Goal: Task Accomplishment & Management: Manage account settings

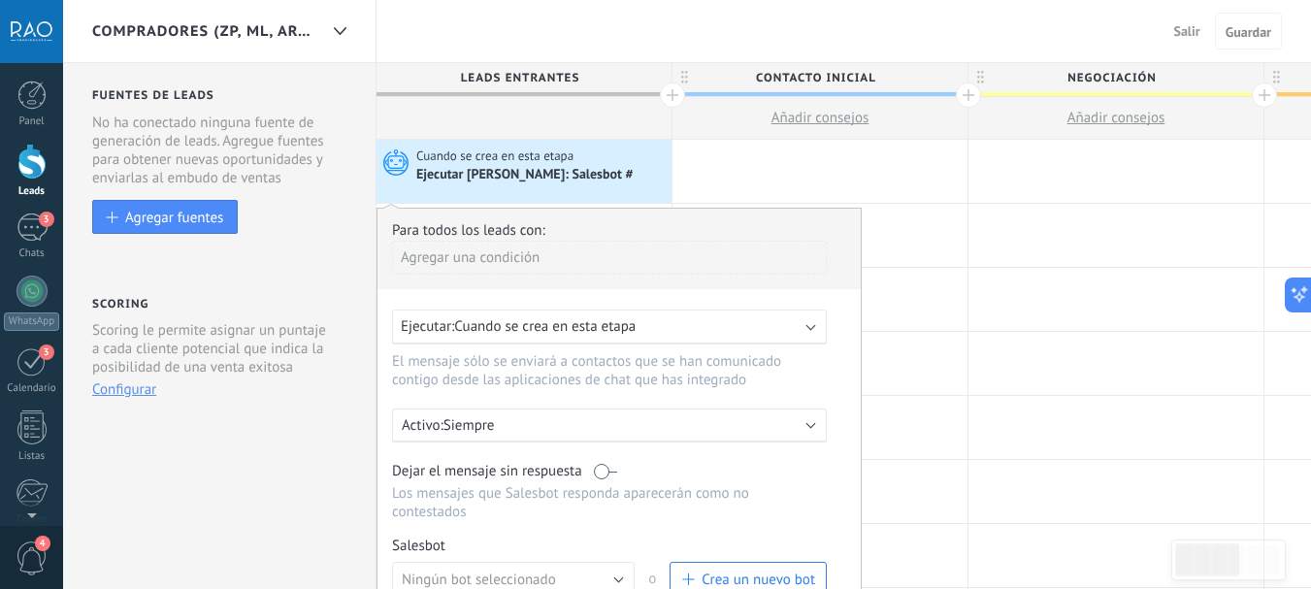
scroll to position [18, 0]
click at [791, 164] on div at bounding box center [819, 171] width 295 height 63
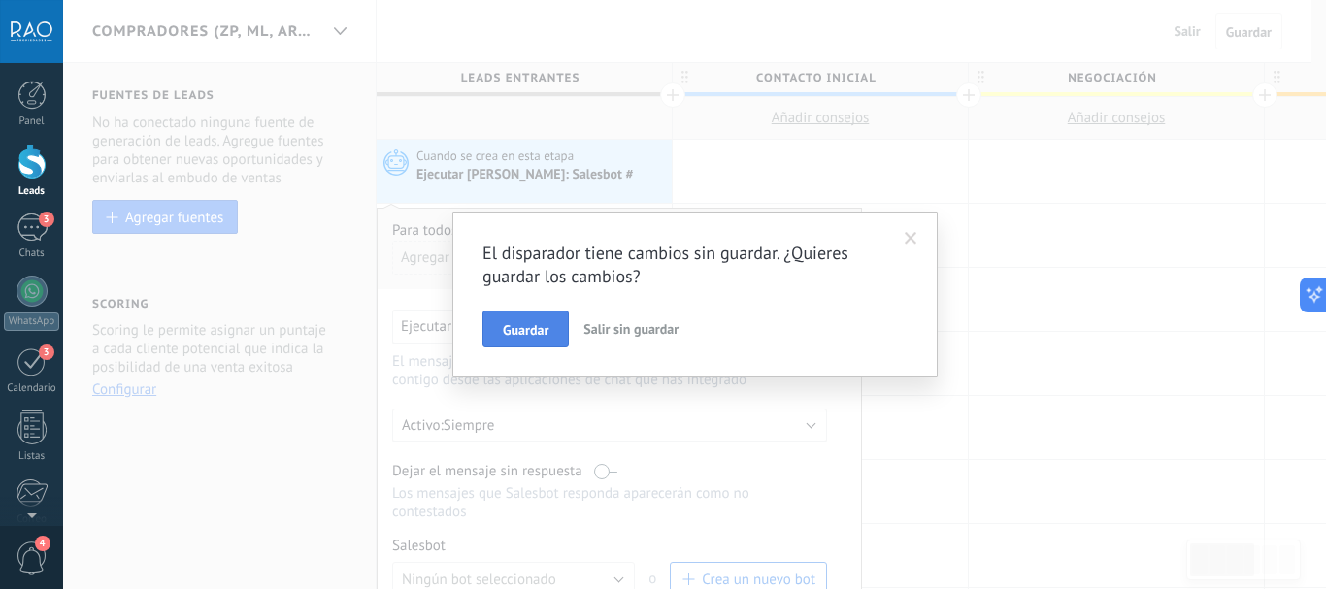
click at [542, 325] on span "Guardar" at bounding box center [526, 330] width 46 height 14
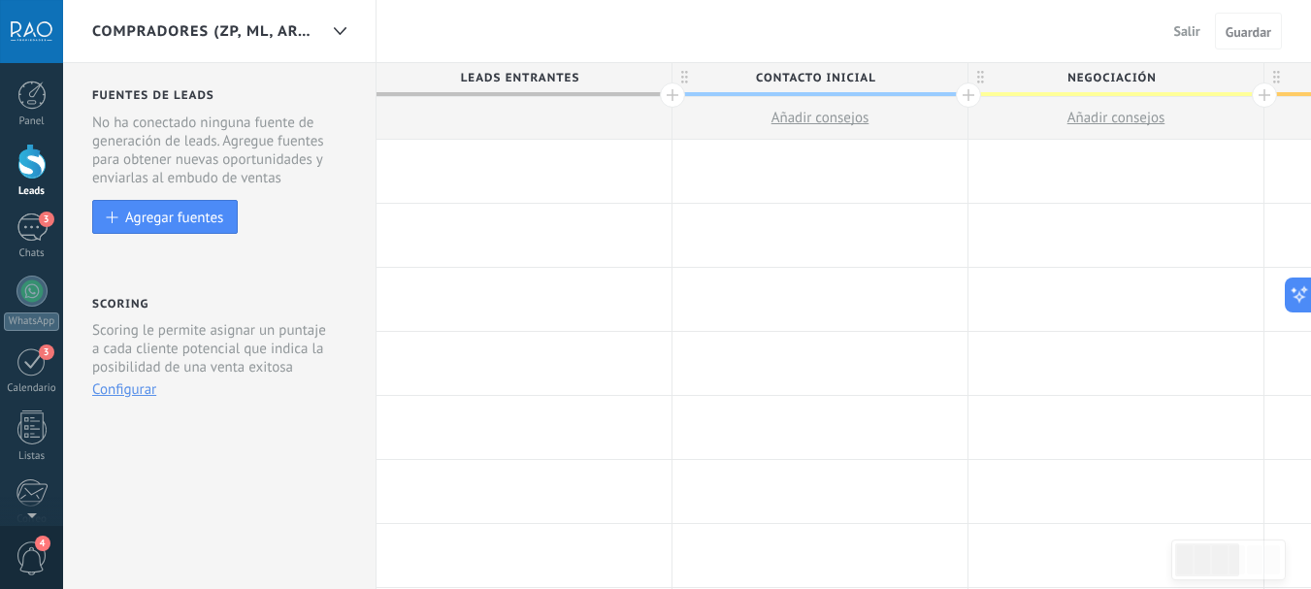
click at [147, 30] on span "COMPRADORES (ZP, ML, ARGEN)" at bounding box center [204, 31] width 225 height 18
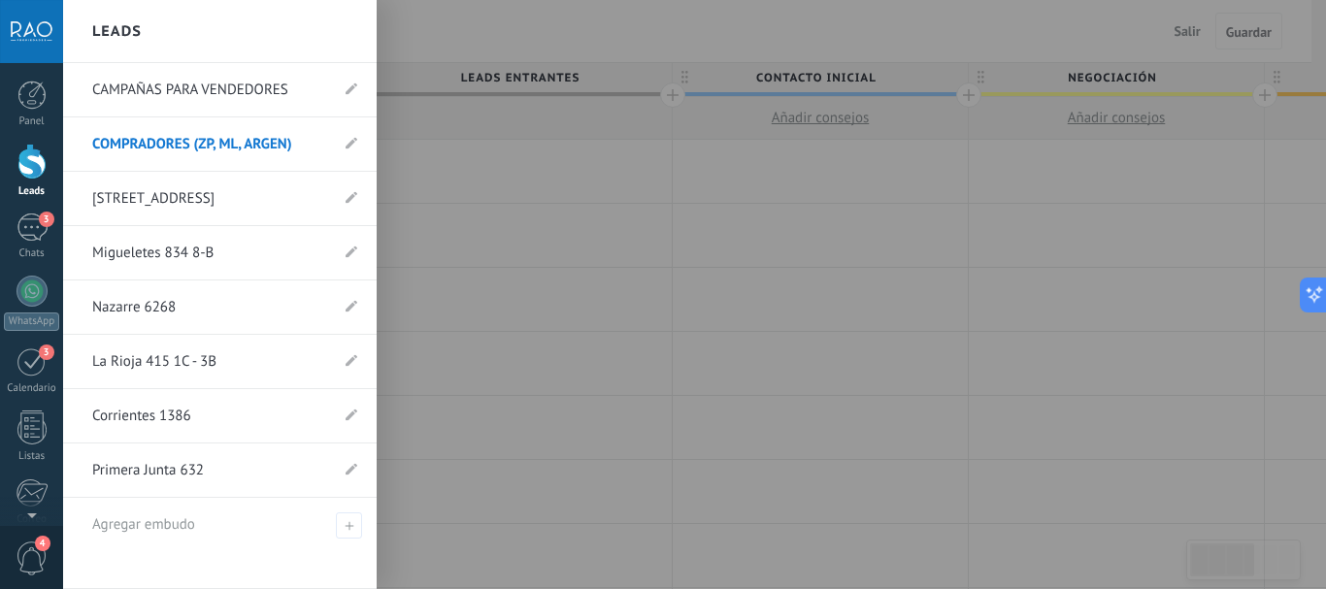
click at [173, 17] on div "Leads" at bounding box center [219, 31] width 313 height 63
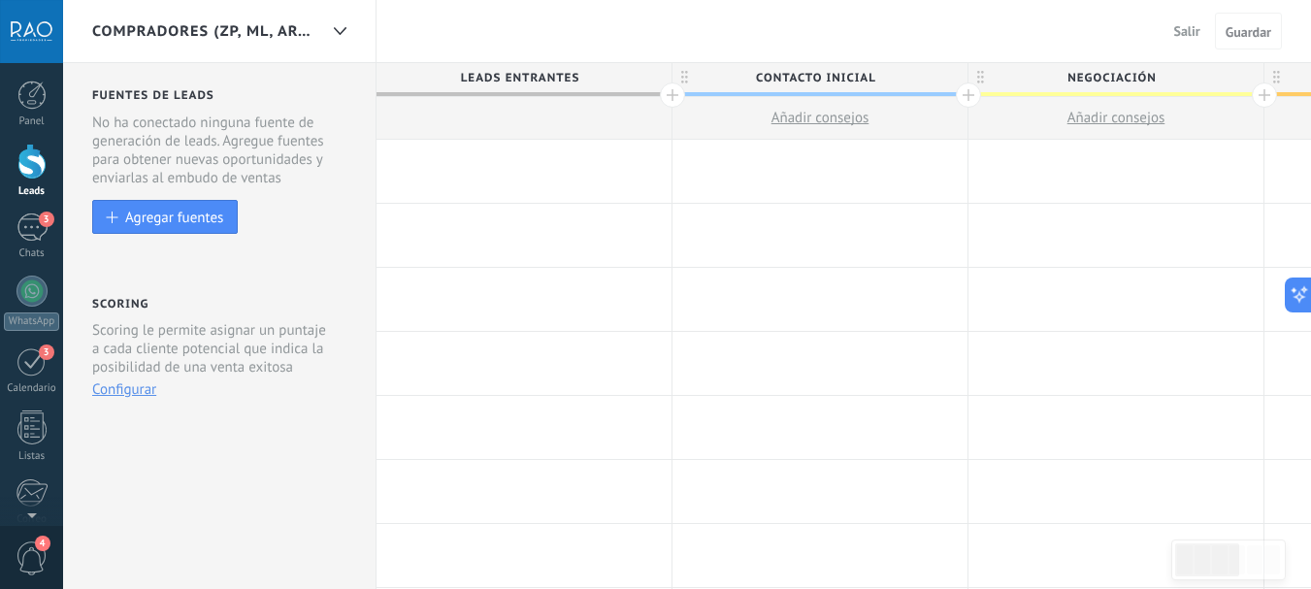
click at [424, 30] on div "COMPRADORES (ZP, ML, ARGEN) Salir Cancelar Guardar" at bounding box center [687, 31] width 1248 height 63
click at [463, 25] on div "COMPRADORES (ZP, ML, ARGEN) Salir Cancelar Guardar" at bounding box center [687, 31] width 1248 height 63
click at [522, 38] on div "COMPRADORES (ZP, ML, ARGEN) Salir Cancelar Guardar" at bounding box center [687, 31] width 1248 height 63
click at [173, 30] on span "COMPRADORES (ZP, ML, ARGEN)" at bounding box center [204, 31] width 225 height 18
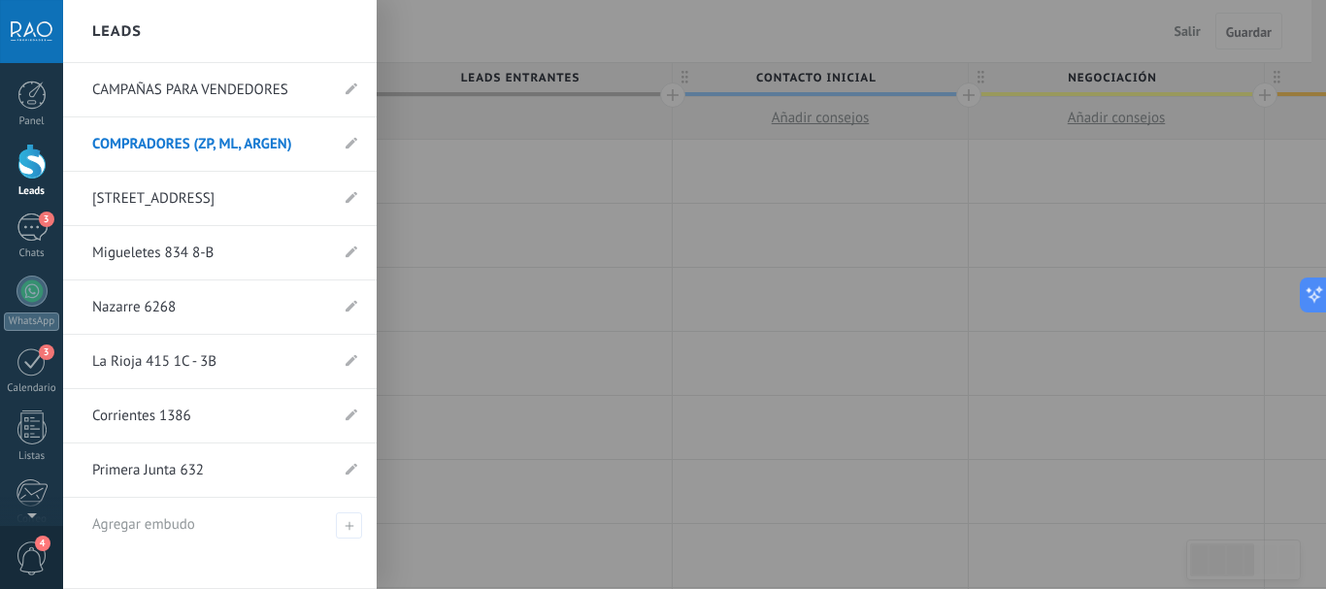
click at [173, 30] on div "Leads" at bounding box center [219, 31] width 313 height 63
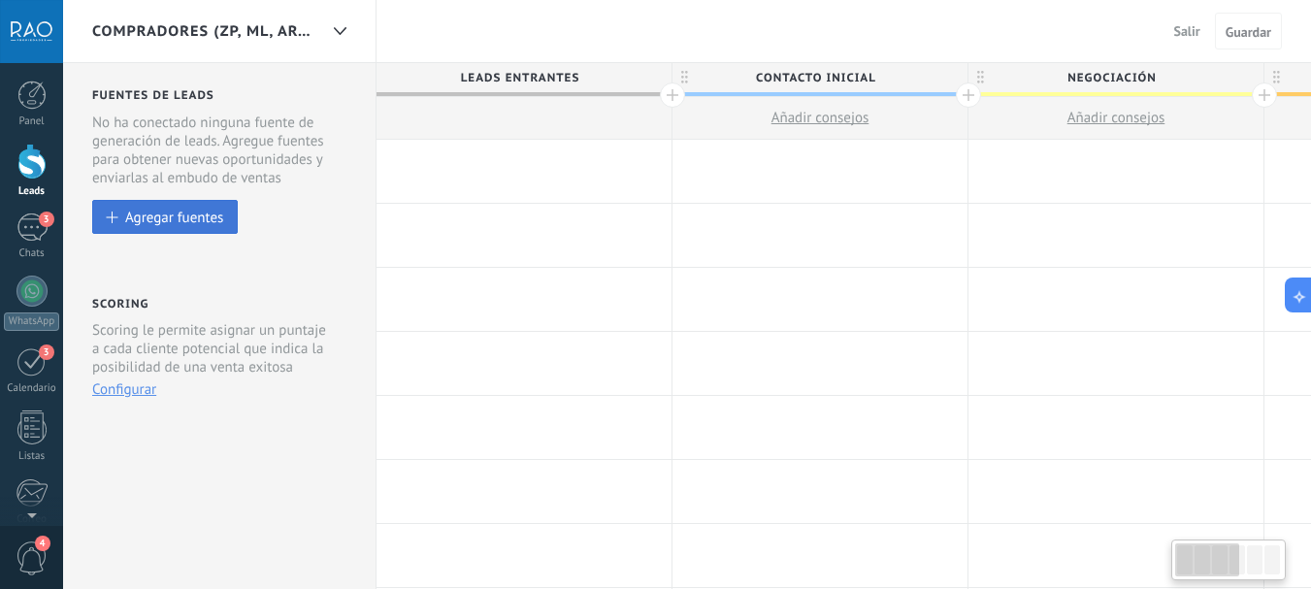
click at [180, 216] on div "Agregar fuentes" at bounding box center [174, 217] width 98 height 16
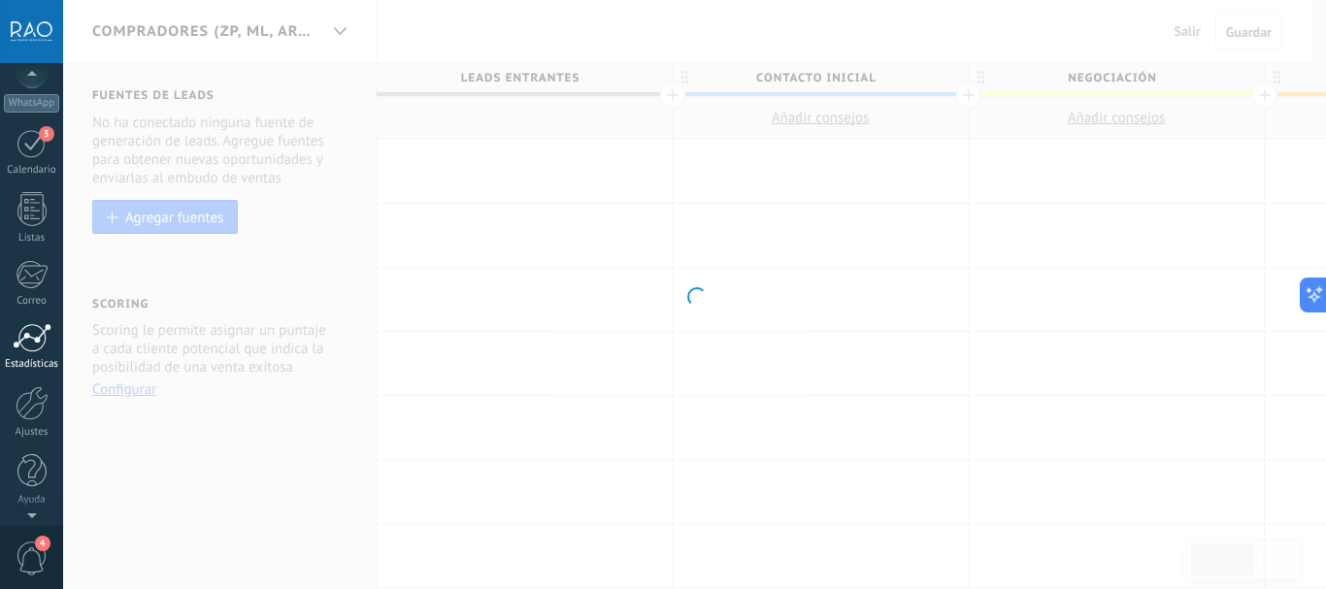
scroll to position [24, 0]
click at [30, 341] on div "3" at bounding box center [31, 337] width 31 height 30
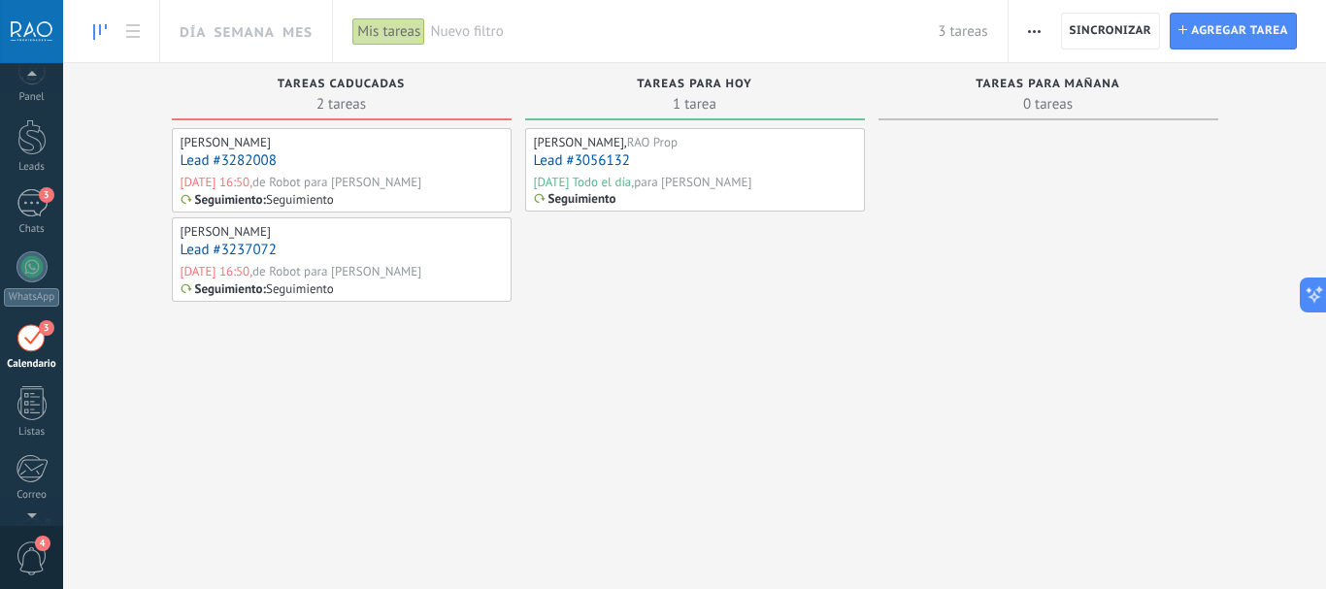
scroll to position [56, 0]
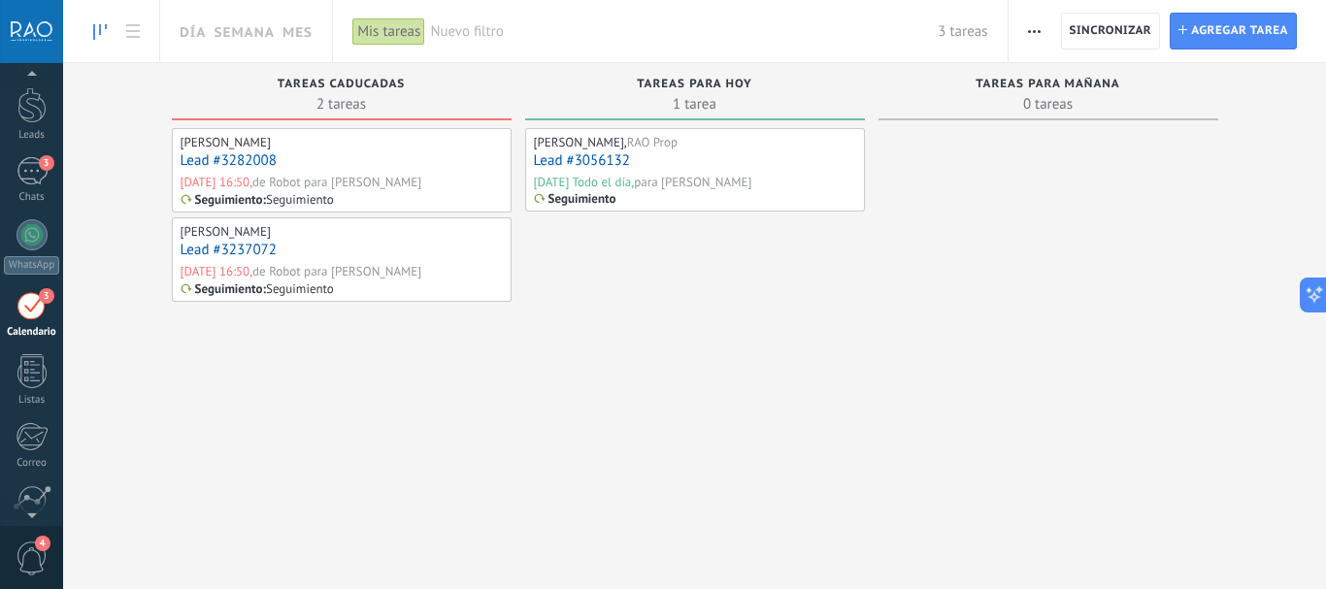
click at [23, 190] on link "3 Chats" at bounding box center [31, 180] width 63 height 47
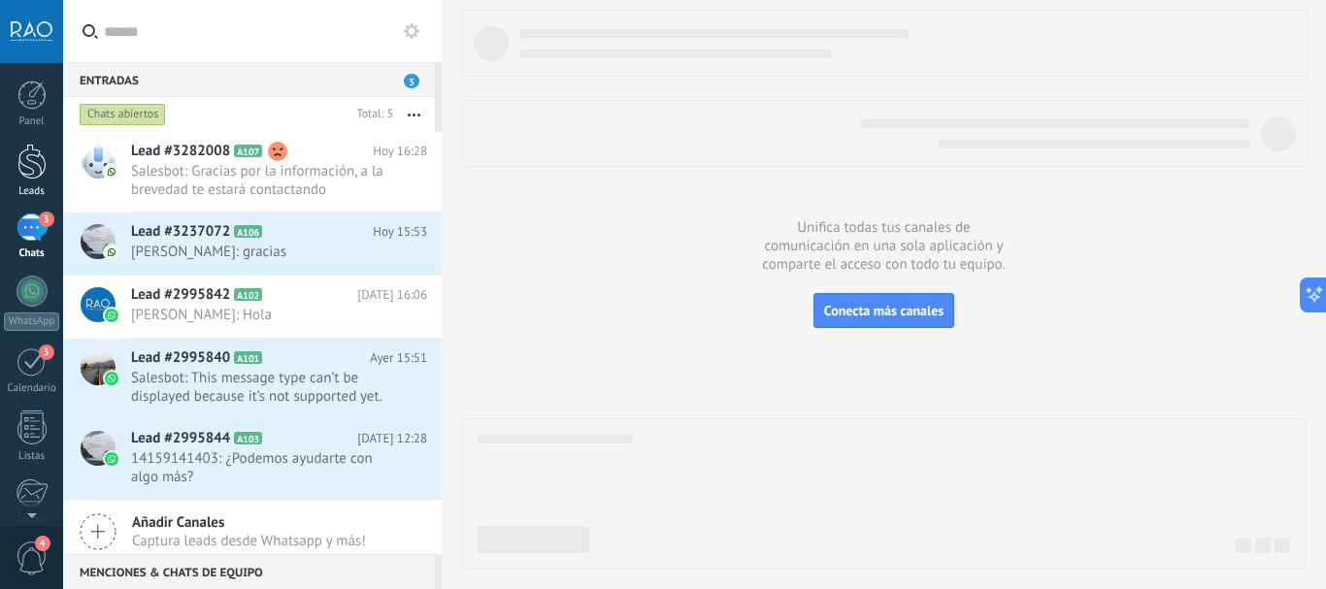
click at [36, 168] on div at bounding box center [31, 162] width 29 height 36
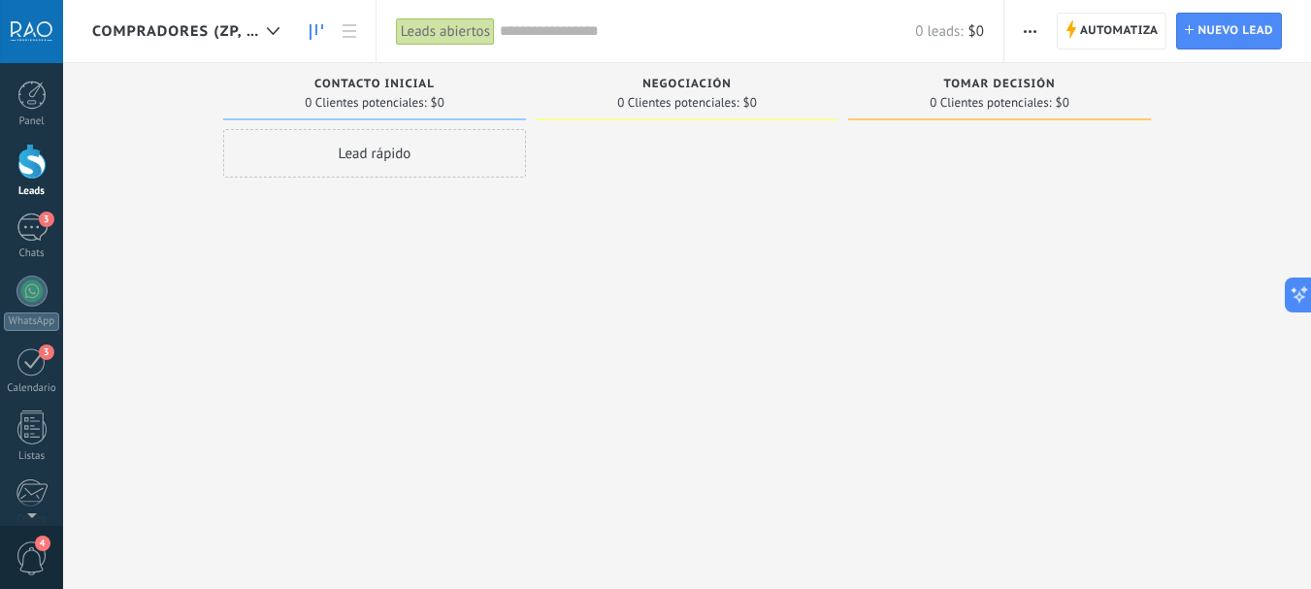
click at [154, 28] on span "COMPRADORES (ZP, ML, ARGEN)" at bounding box center [175, 31] width 167 height 18
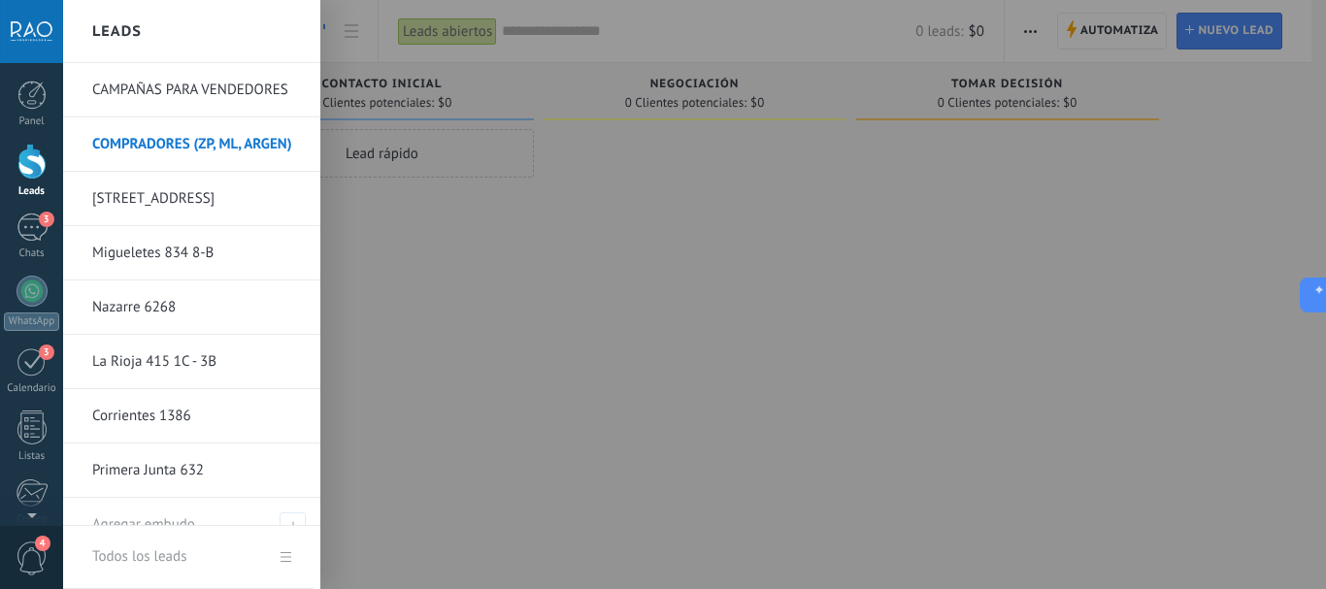
click at [537, 313] on div at bounding box center [726, 294] width 1326 height 589
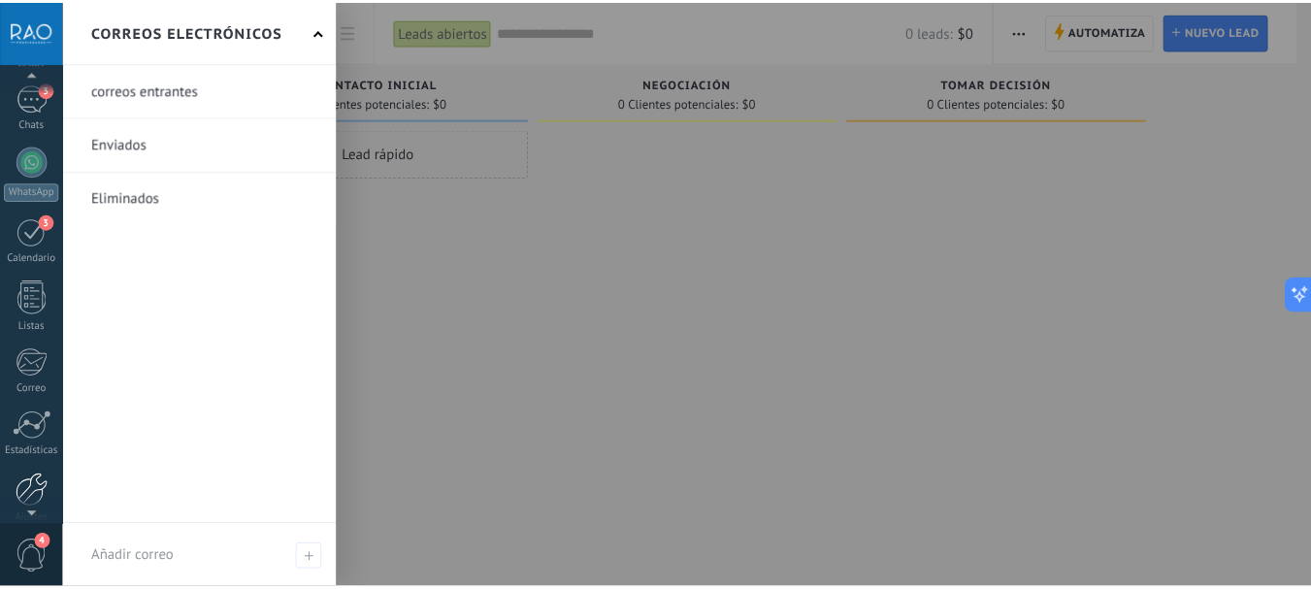
scroll to position [218, 0]
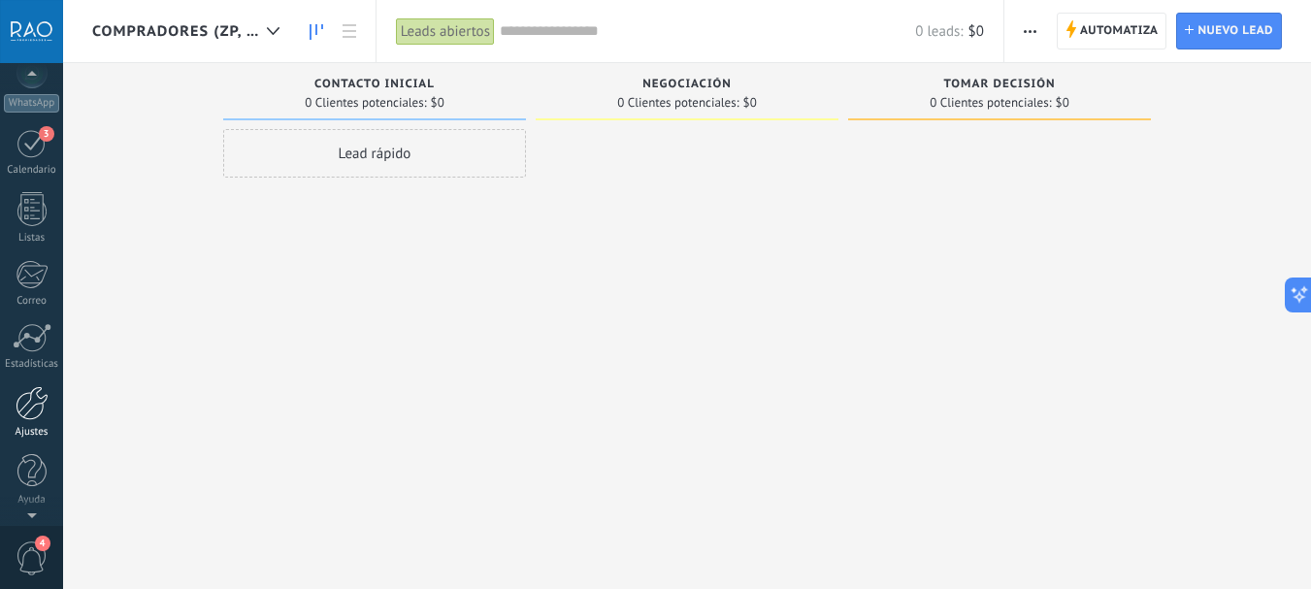
click at [27, 404] on div at bounding box center [32, 403] width 33 height 34
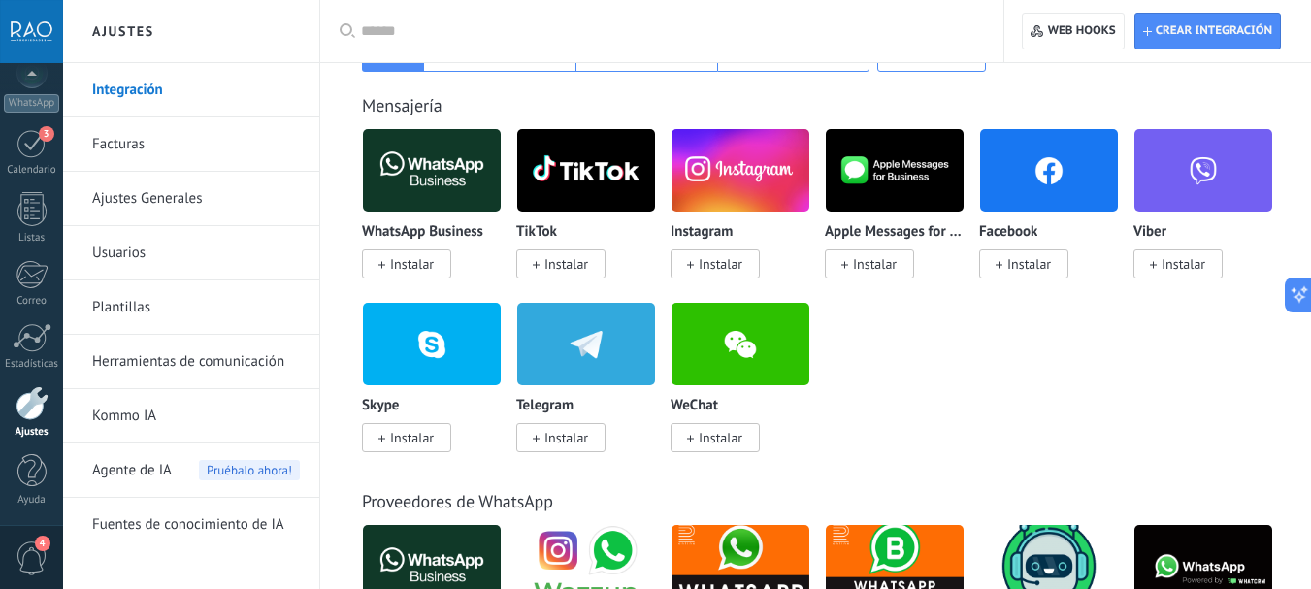
scroll to position [388, 0]
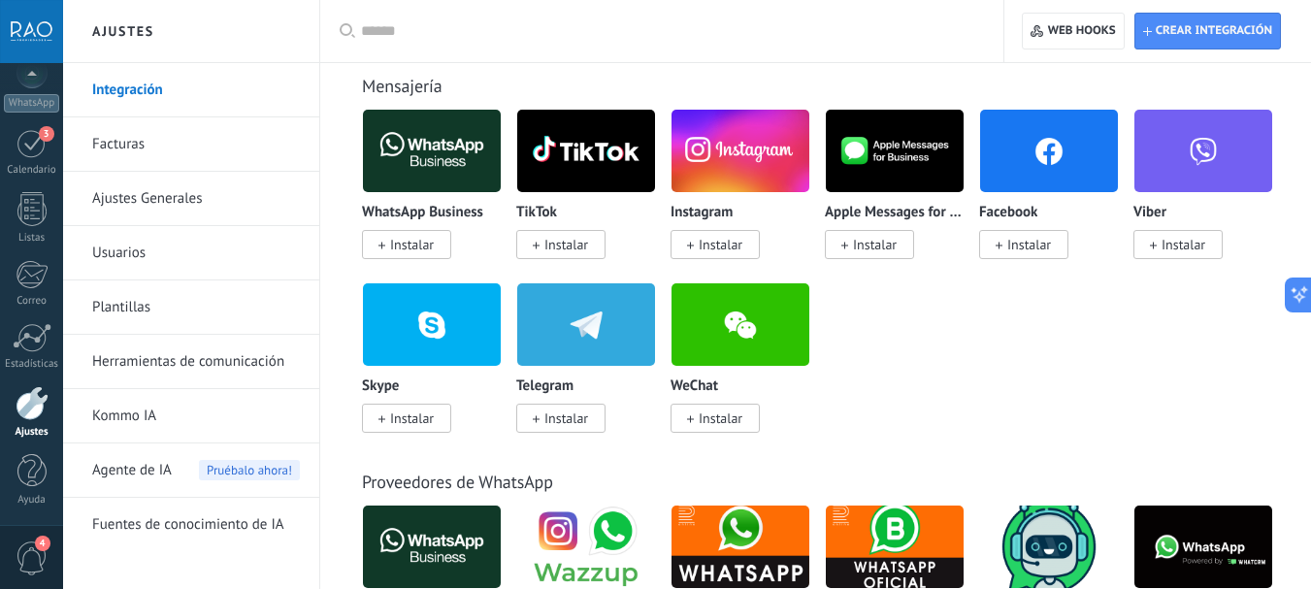
click at [208, 363] on link "Herramientas de comunicación" at bounding box center [196, 362] width 208 height 54
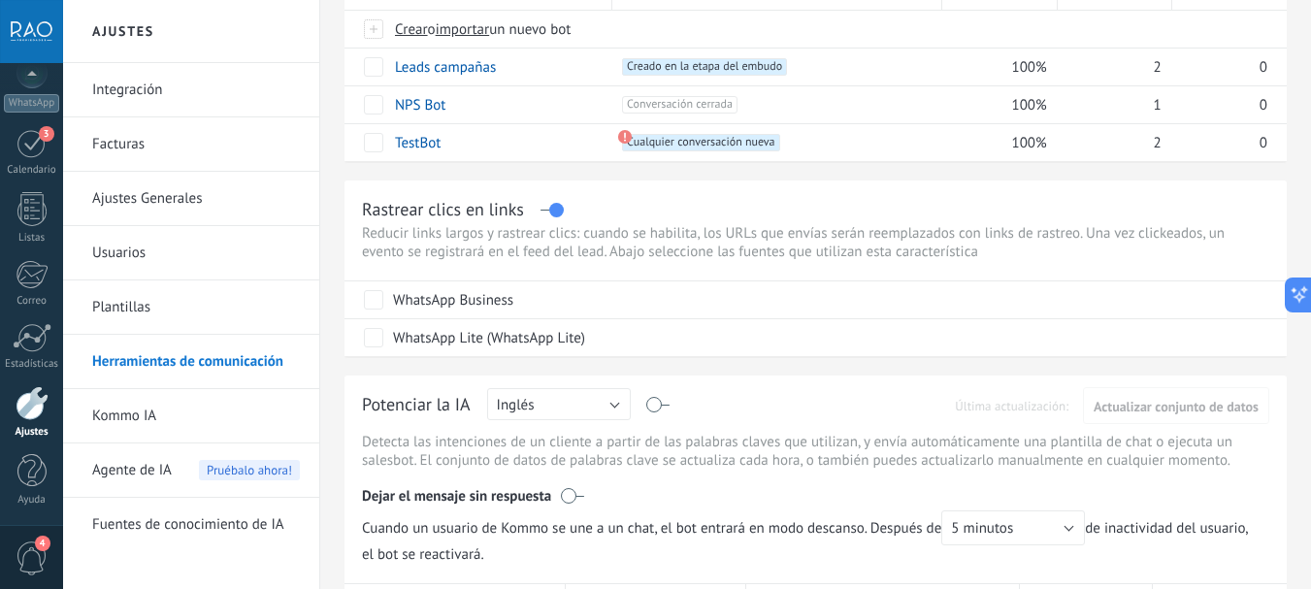
scroll to position [388, 0]
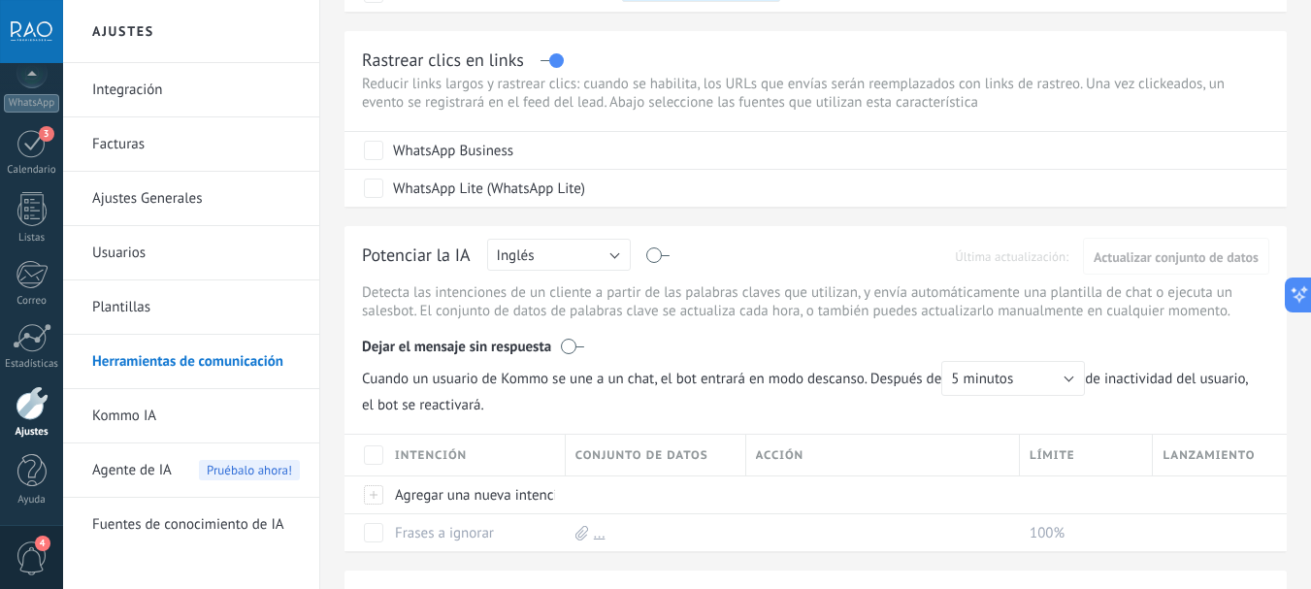
click at [125, 103] on link "Integración" at bounding box center [196, 90] width 208 height 54
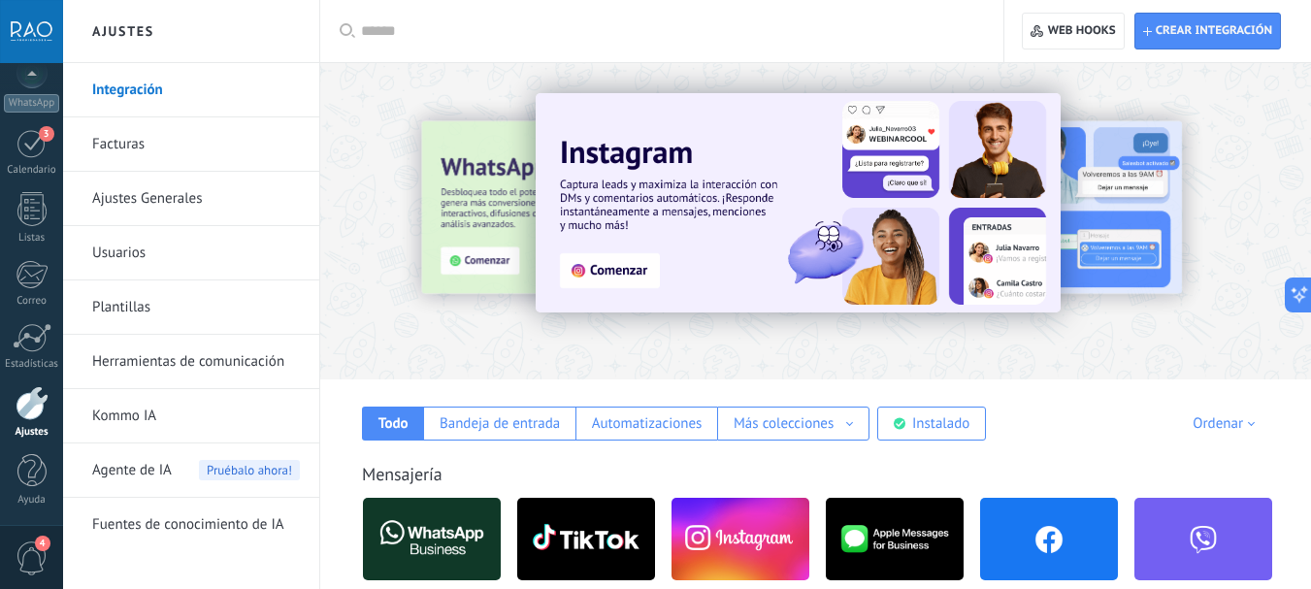
click at [521, 40] on input "text" at bounding box center [668, 31] width 615 height 20
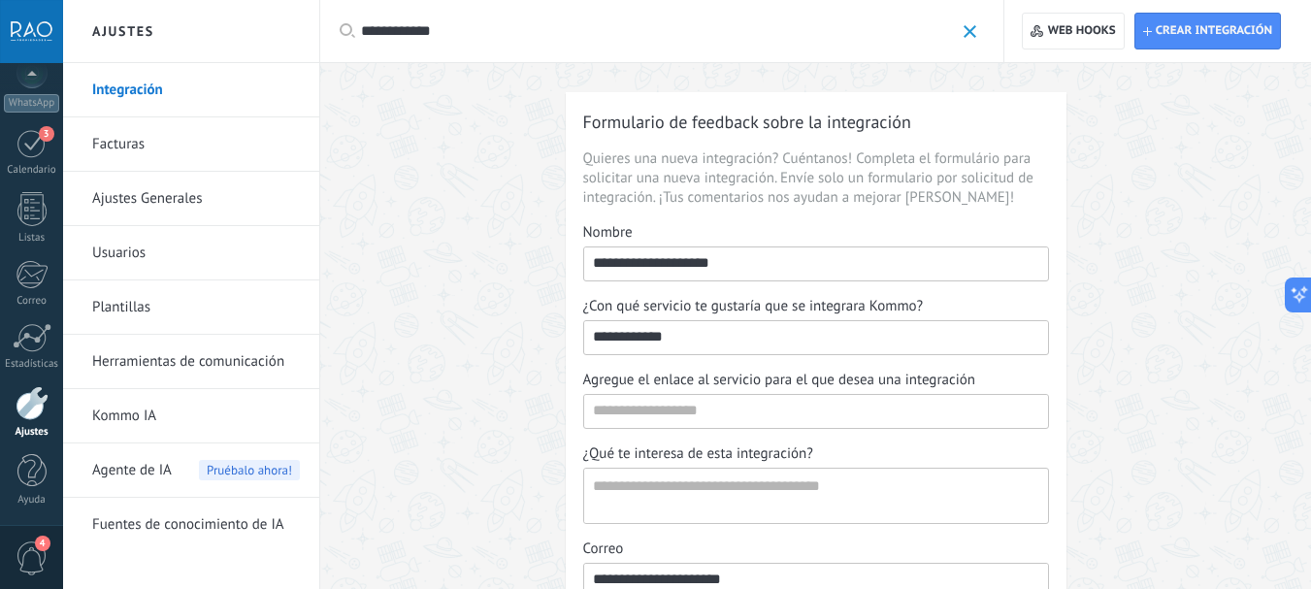
click at [495, 32] on input "**********" at bounding box center [657, 31] width 593 height 20
type input "*"
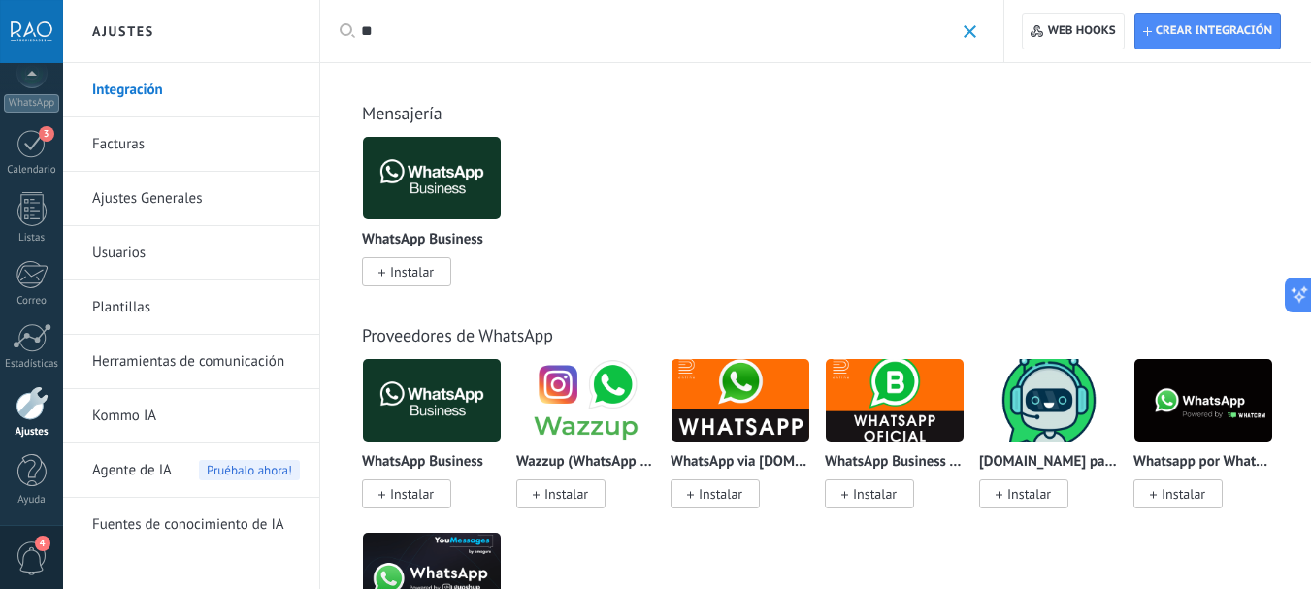
type input "*"
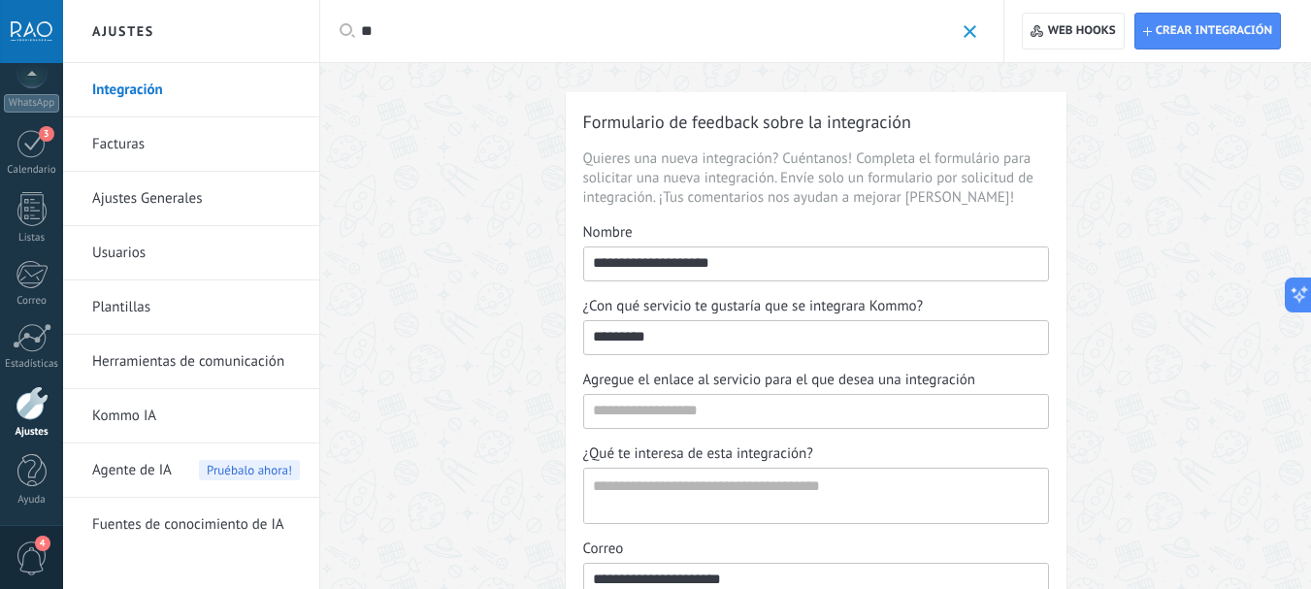
type input "*"
type input "****"
click at [966, 29] on span at bounding box center [970, 31] width 13 height 13
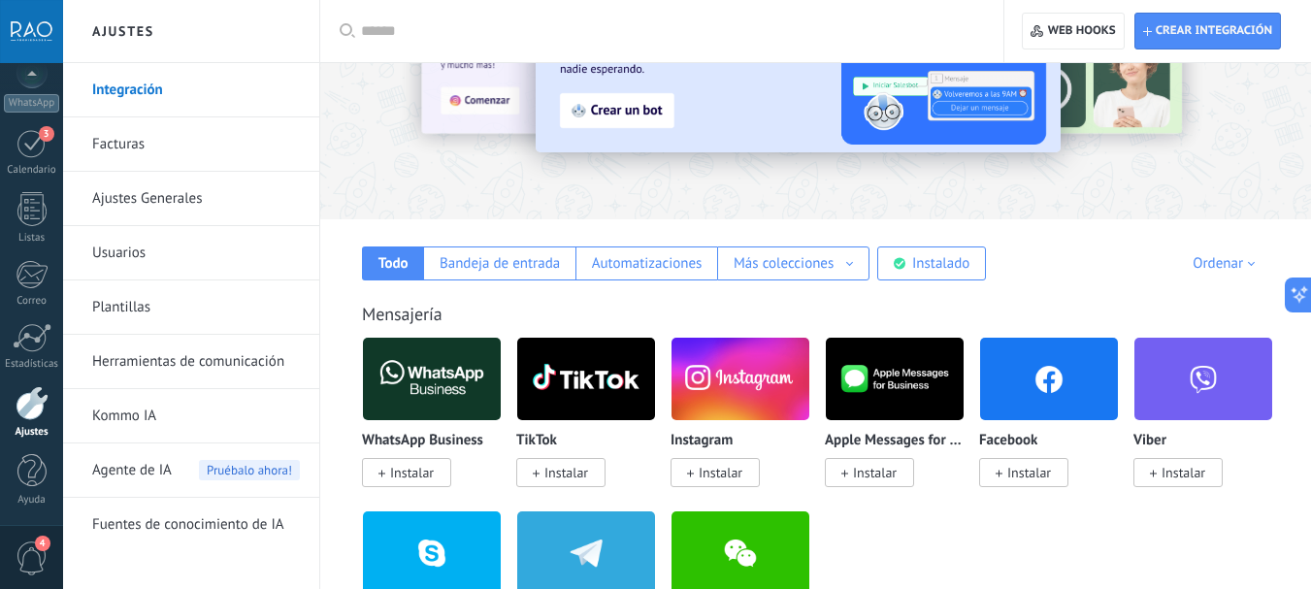
scroll to position [194, 0]
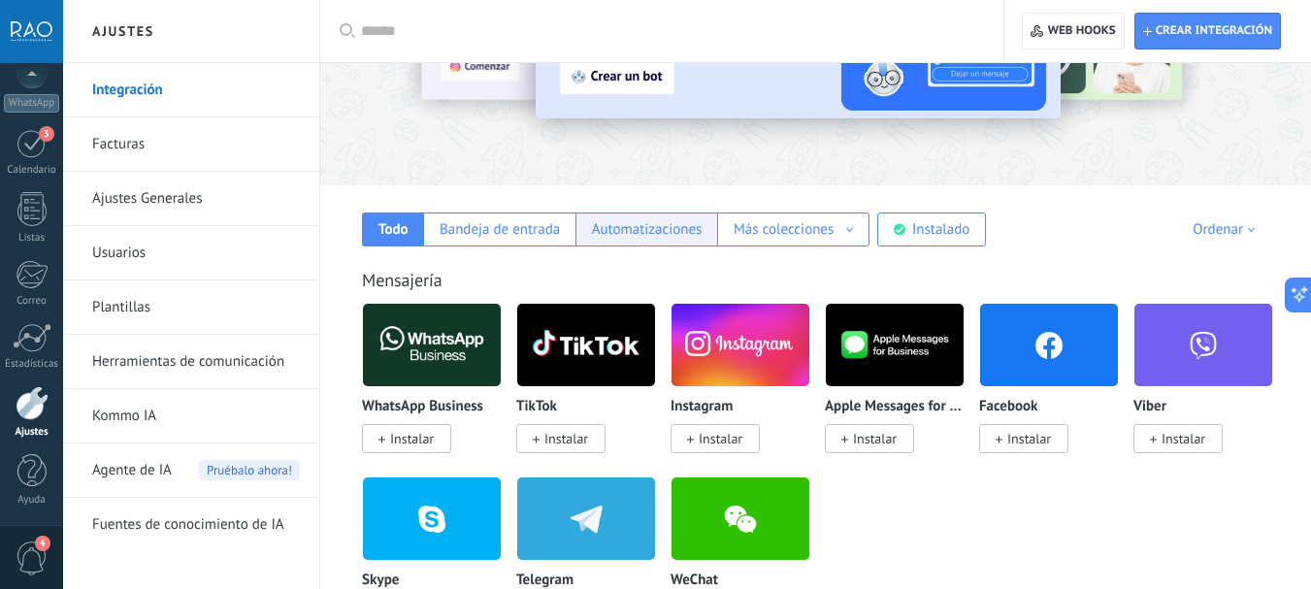
click at [637, 231] on div "Automatizaciones" at bounding box center [647, 229] width 111 height 18
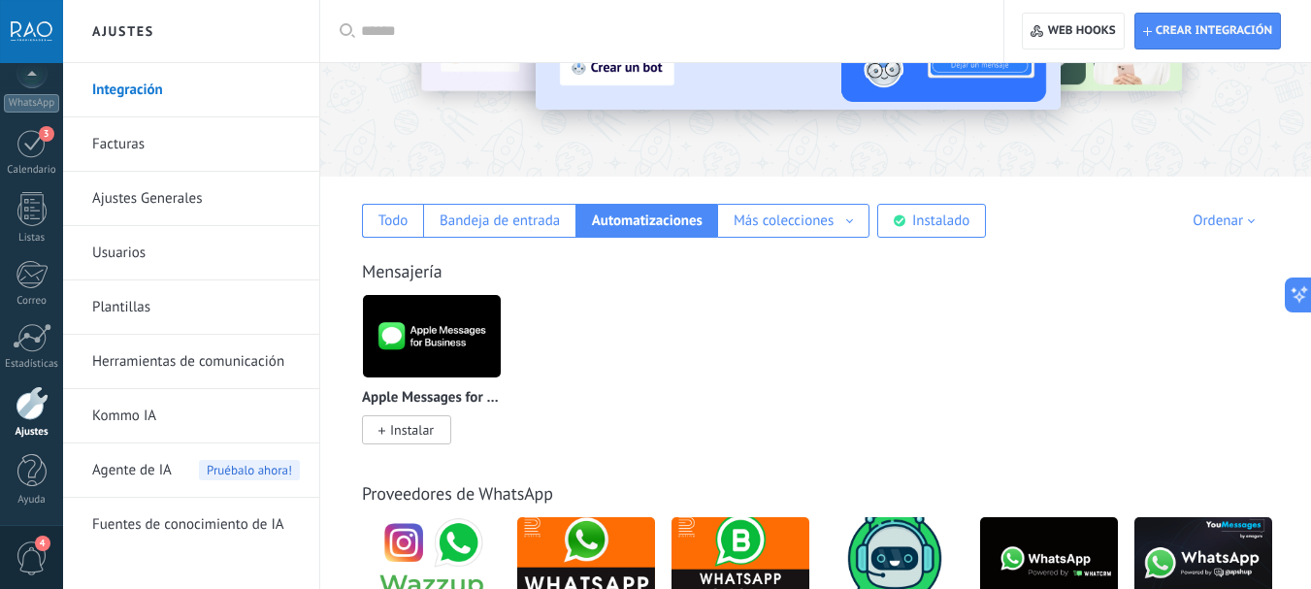
scroll to position [173, 0]
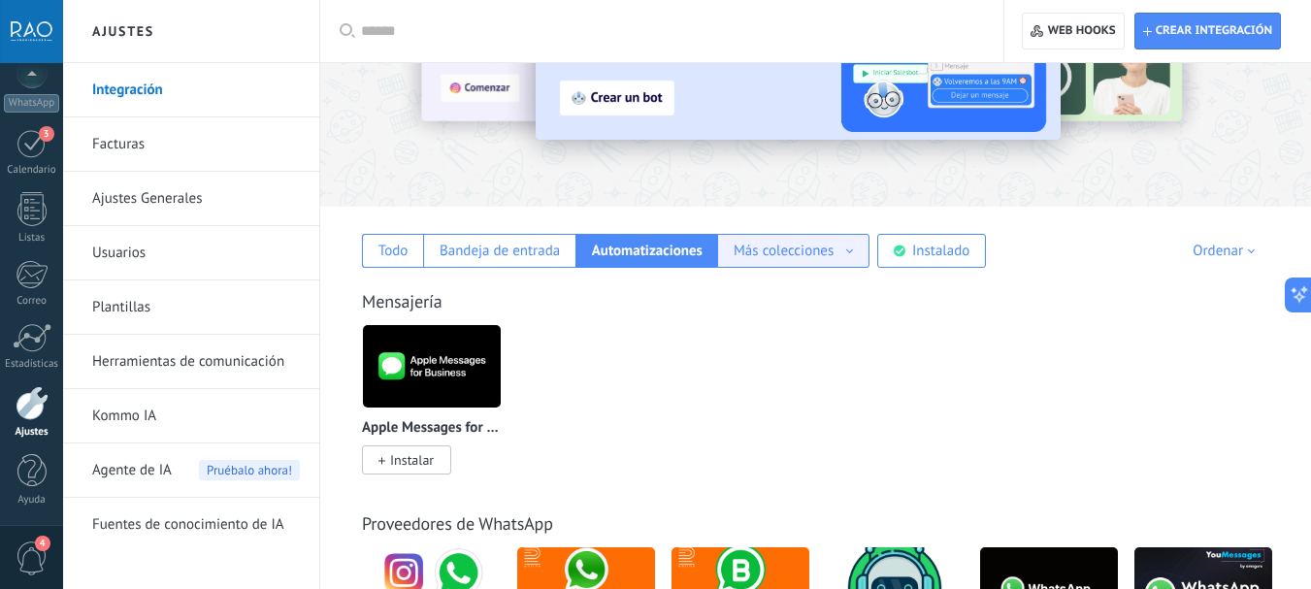
click at [824, 249] on div "Más colecciones" at bounding box center [784, 251] width 100 height 18
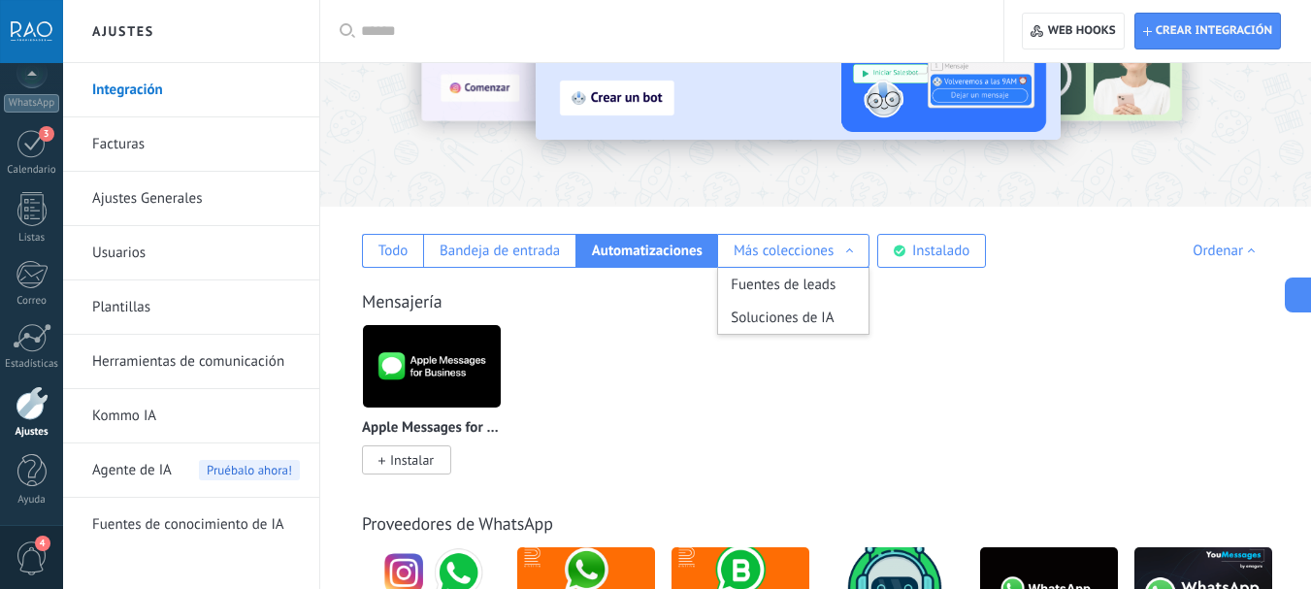
click at [598, 318] on div "Mensajería Apple Messages for Business Instalar" at bounding box center [816, 362] width 952 height 222
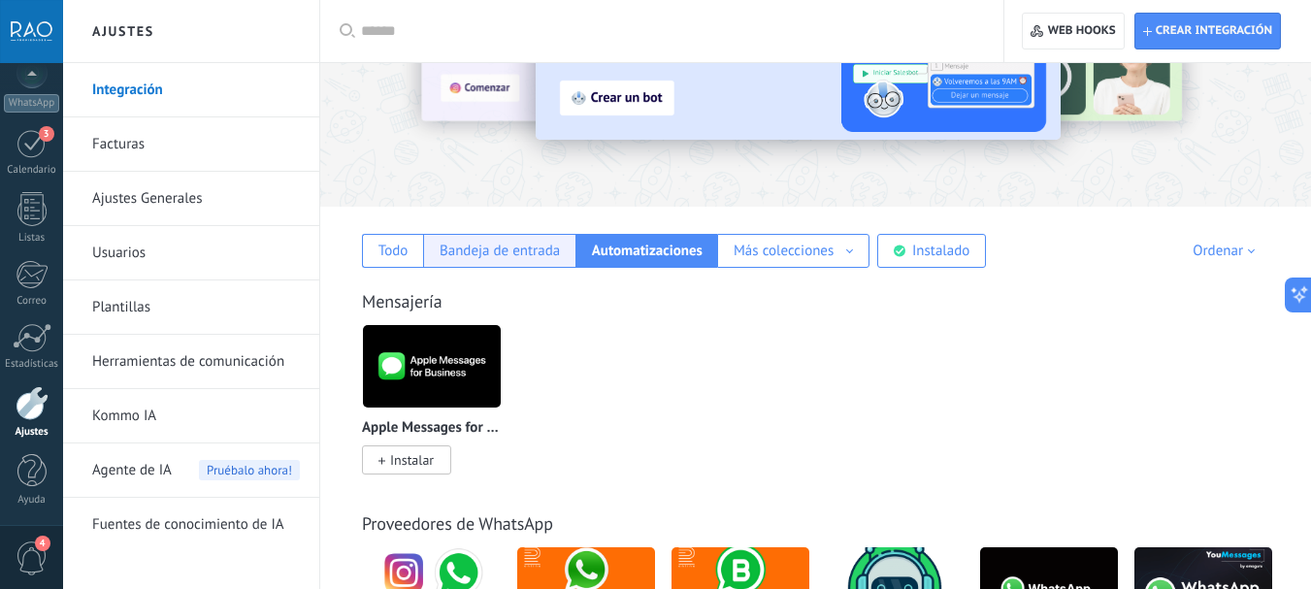
click at [485, 247] on div "Bandeja de entrada" at bounding box center [500, 251] width 120 height 18
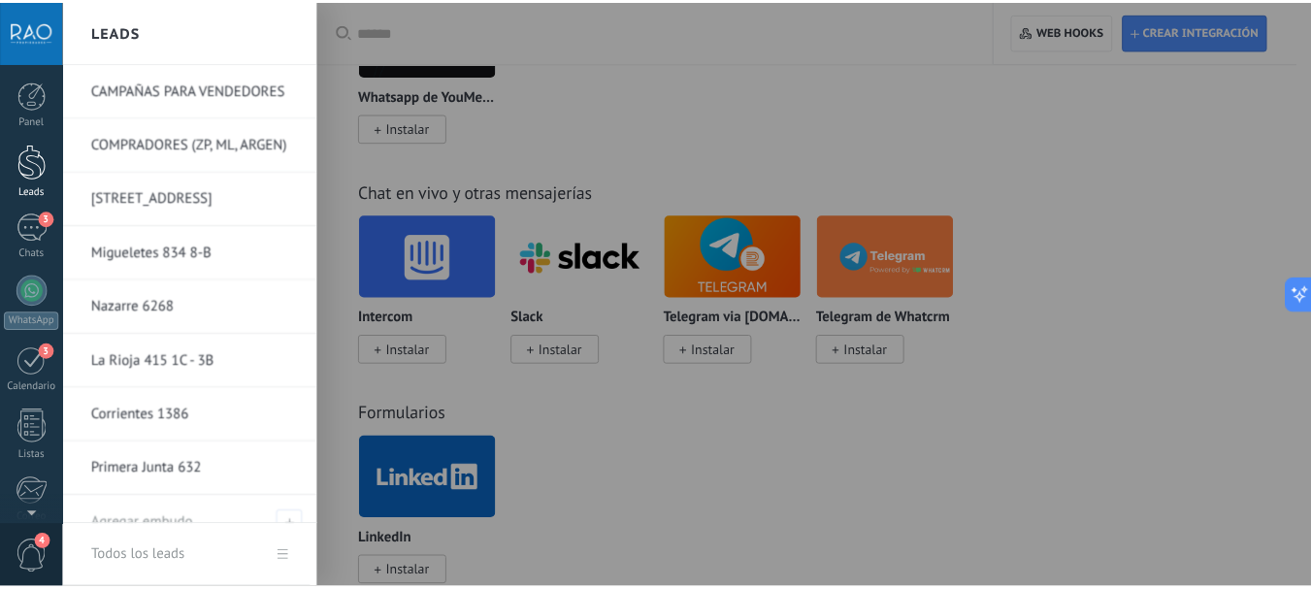
scroll to position [852, 0]
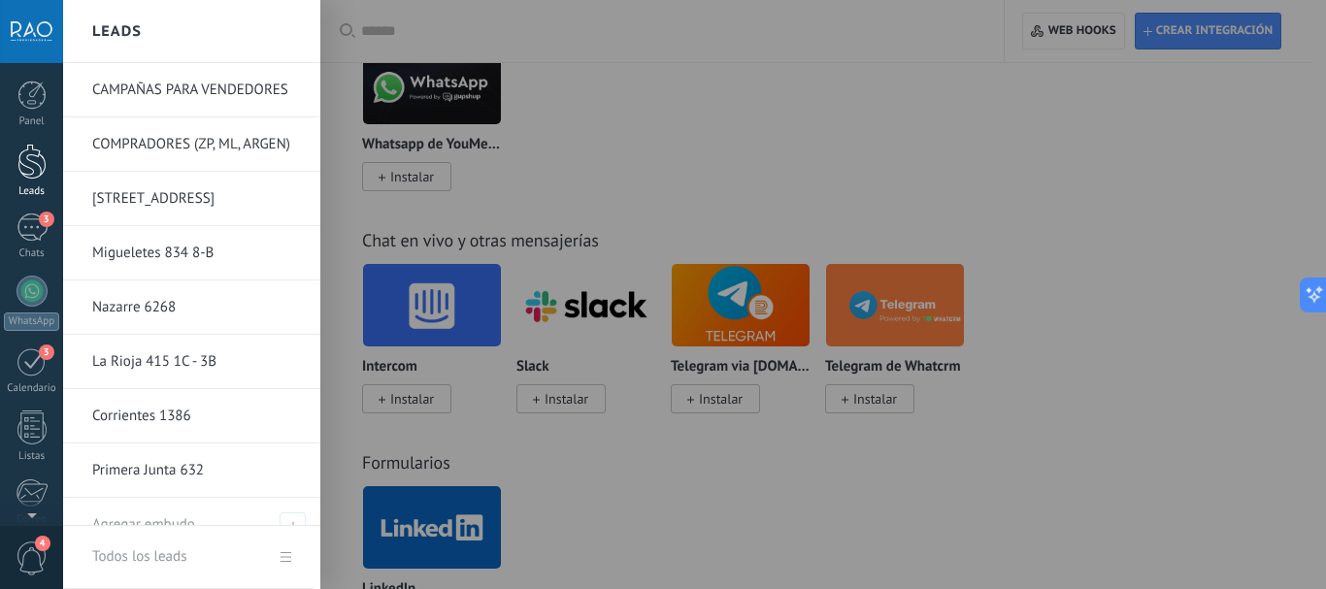
click at [35, 167] on div at bounding box center [31, 162] width 29 height 36
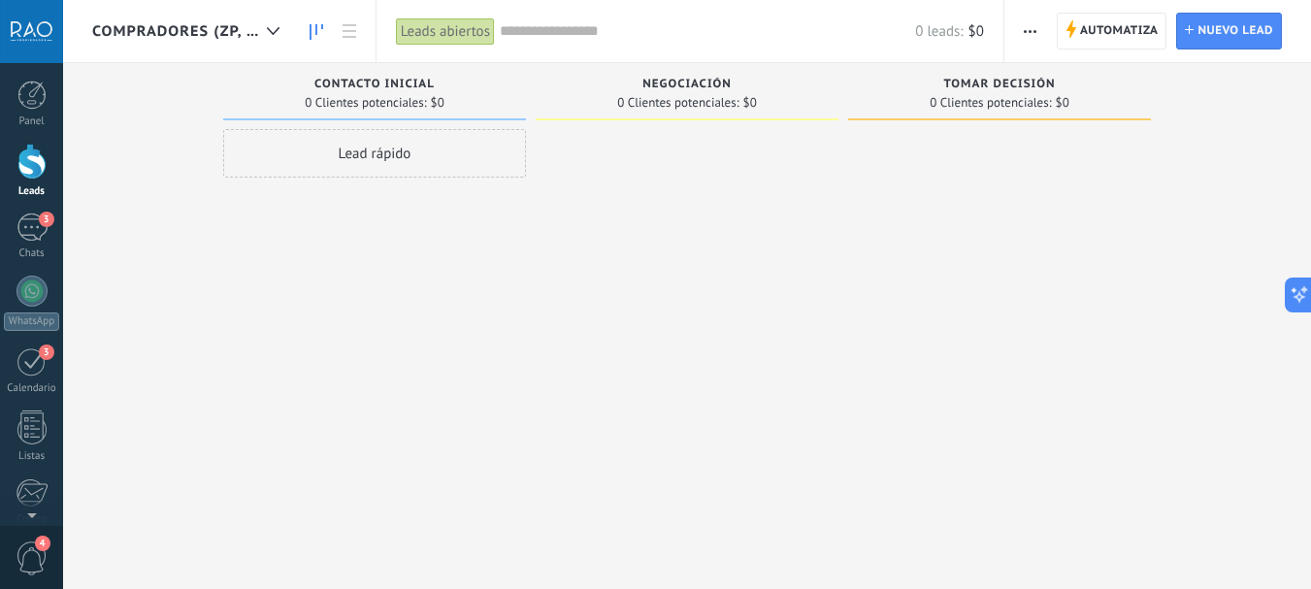
click at [202, 34] on span "COMPRADORES (ZP, ML, ARGEN)" at bounding box center [175, 31] width 167 height 18
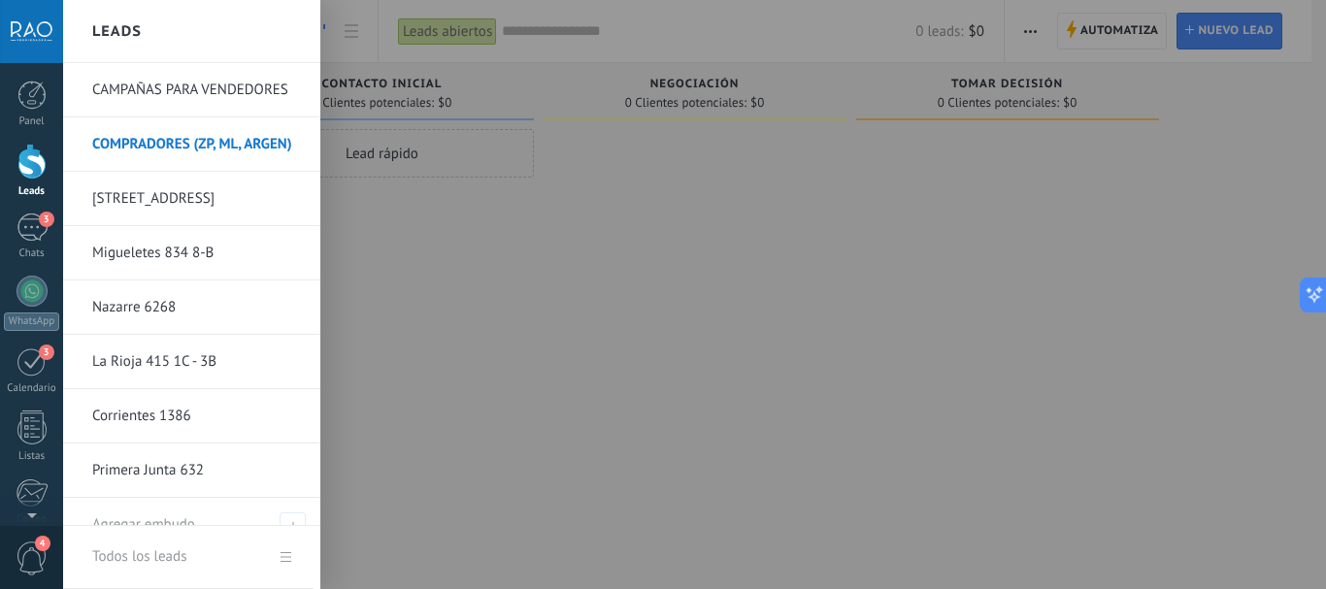
click at [188, 89] on link "CAMPAÑAS PARA VENDEDORES" at bounding box center [196, 90] width 209 height 54
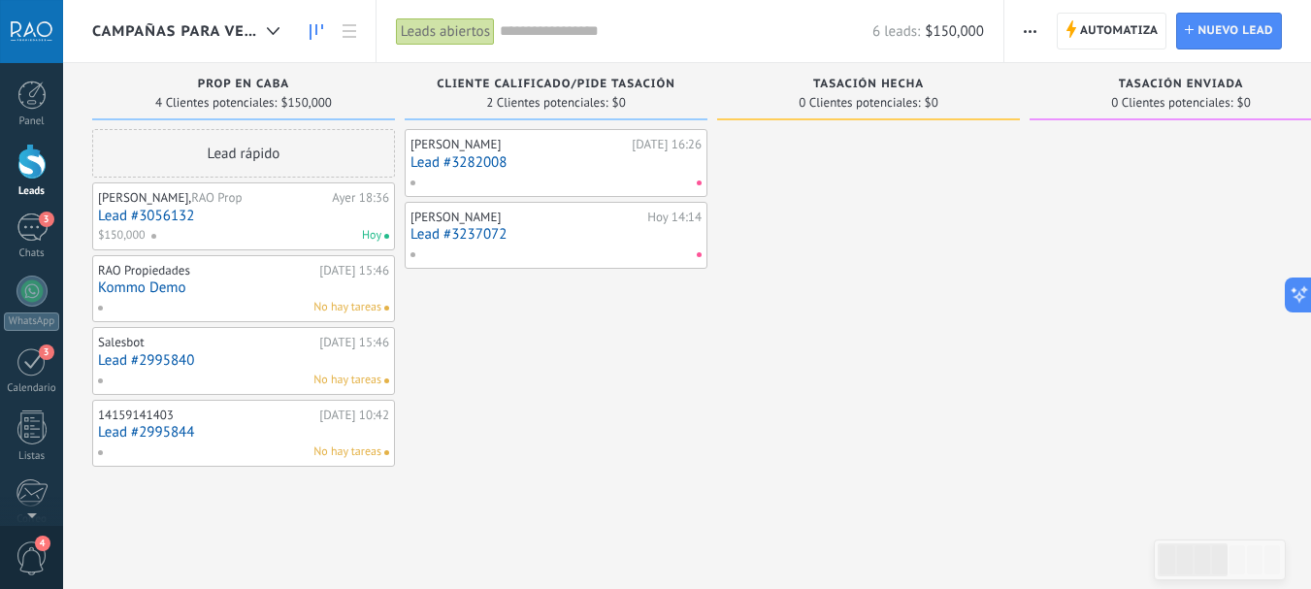
click at [125, 216] on link "Lead #3056132" at bounding box center [243, 216] width 291 height 16
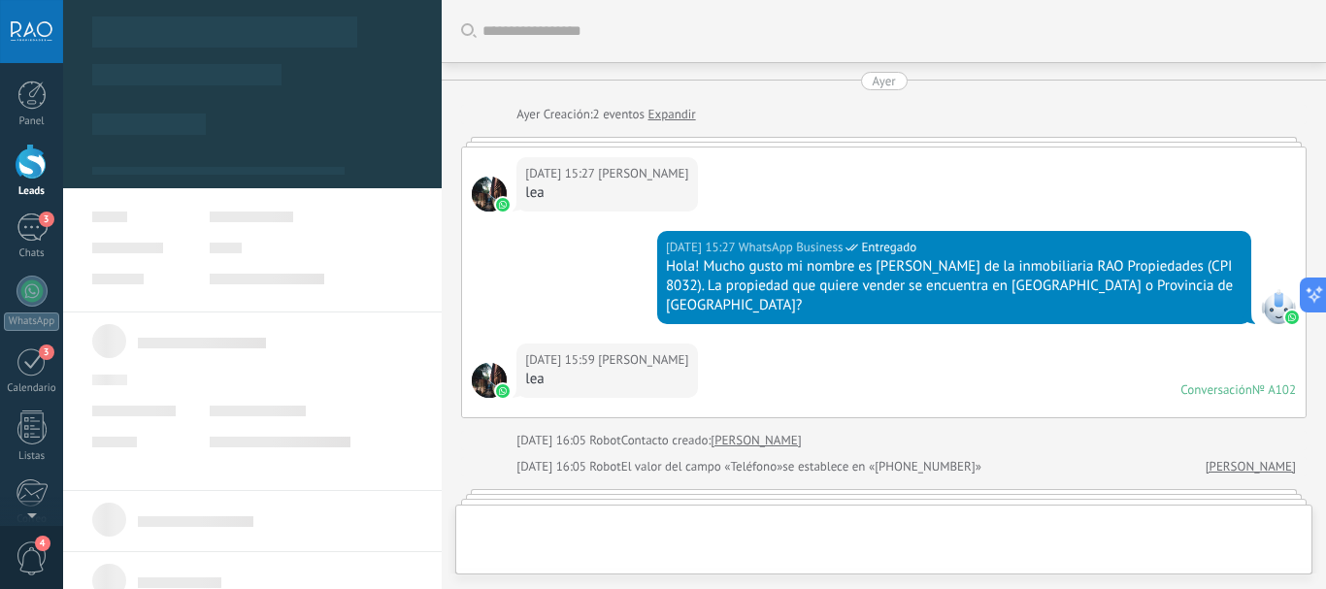
type textarea "***"
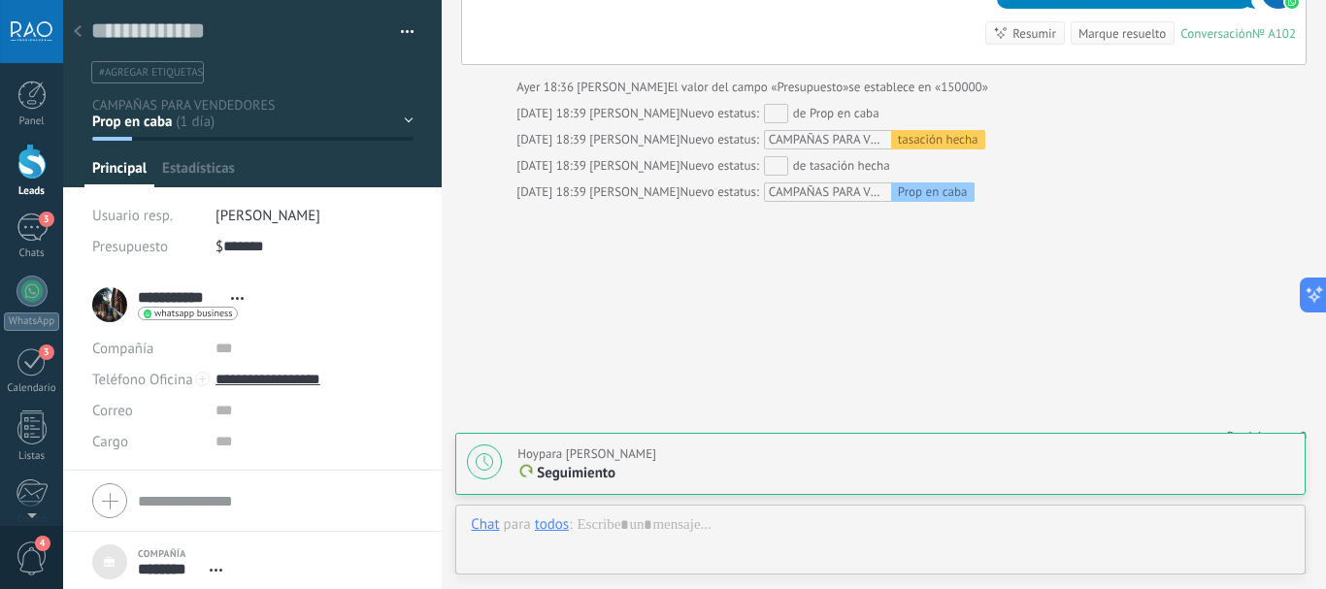
scroll to position [19, 0]
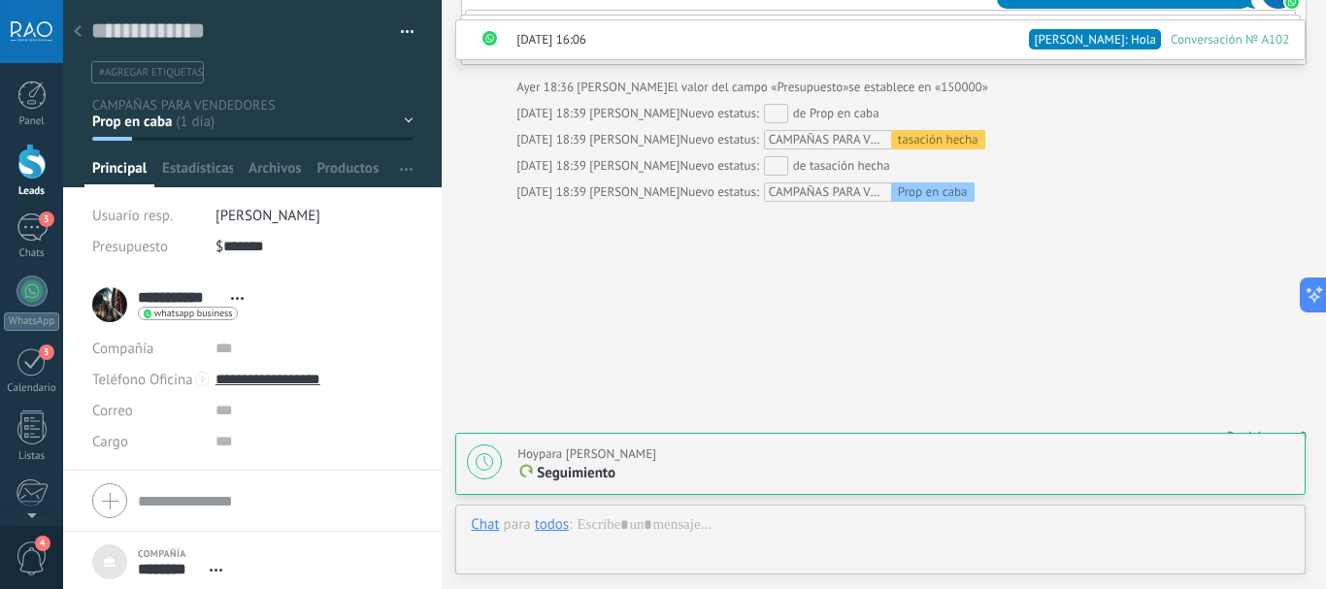
click at [277, 235] on div "$ ******* 150,000" at bounding box center [314, 246] width 198 height 31
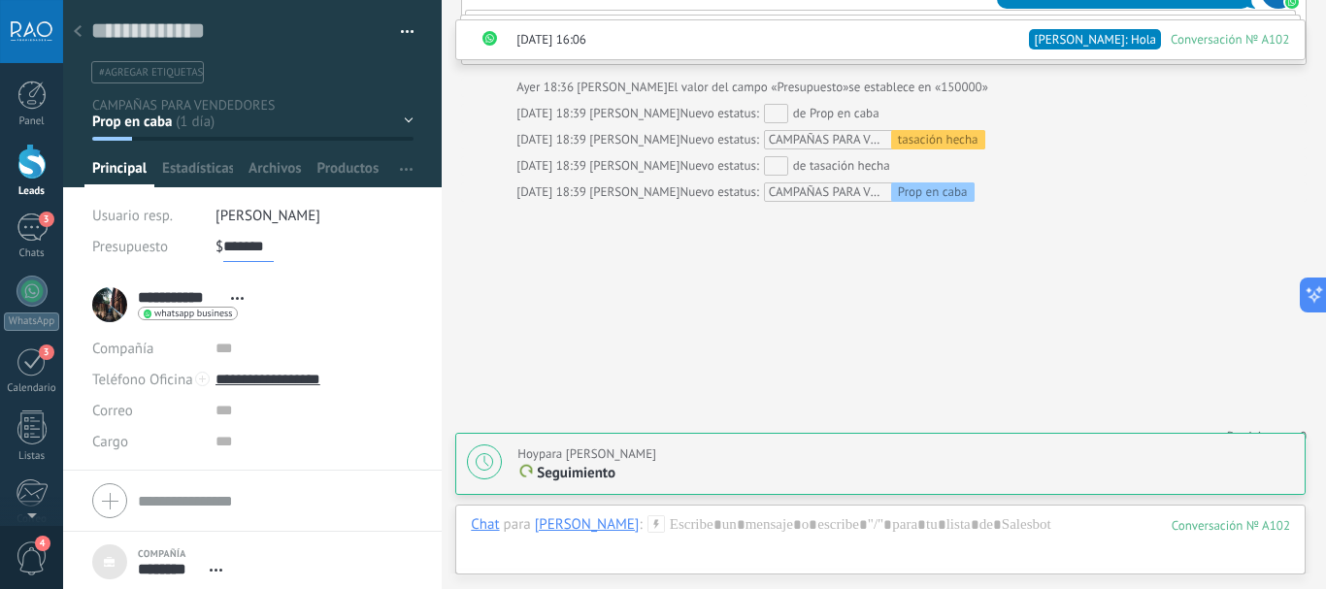
click at [263, 248] on input "*******" at bounding box center [248, 246] width 50 height 31
drag, startPoint x: 269, startPoint y: 246, endPoint x: 180, endPoint y: 246, distance: 89.3
click at [180, 246] on div "Presupuesto $ ******* 150,000" at bounding box center [252, 246] width 321 height 31
click at [125, 557] on span "Guardar" at bounding box center [126, 559] width 46 height 14
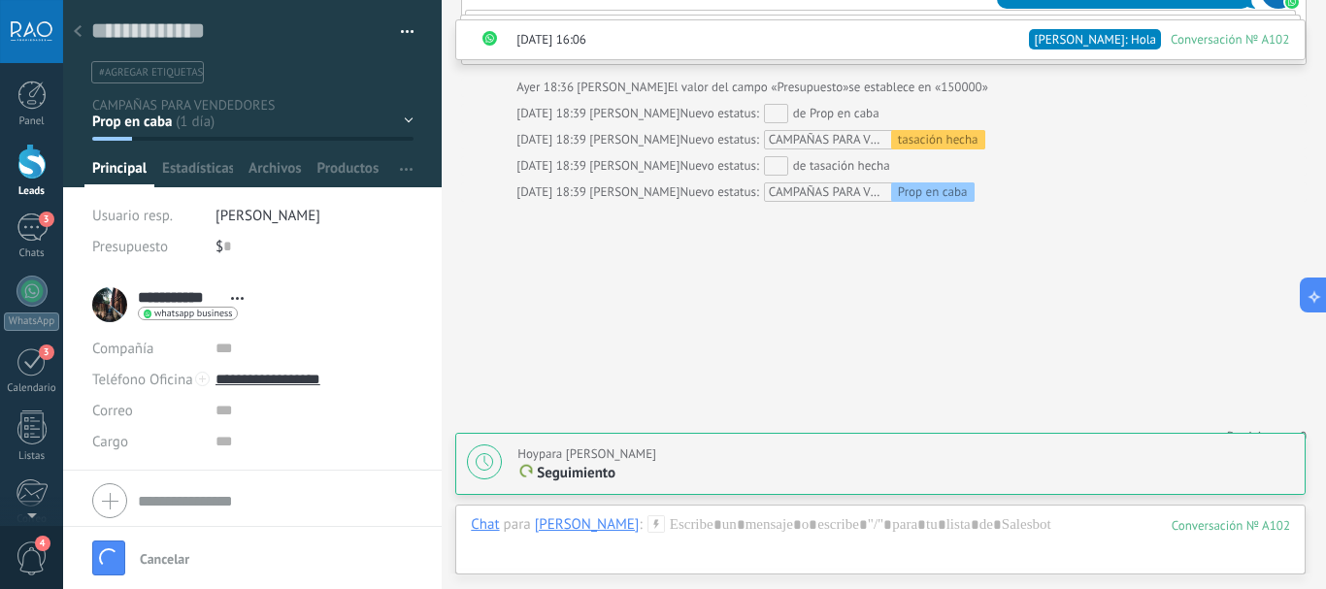
type input "*"
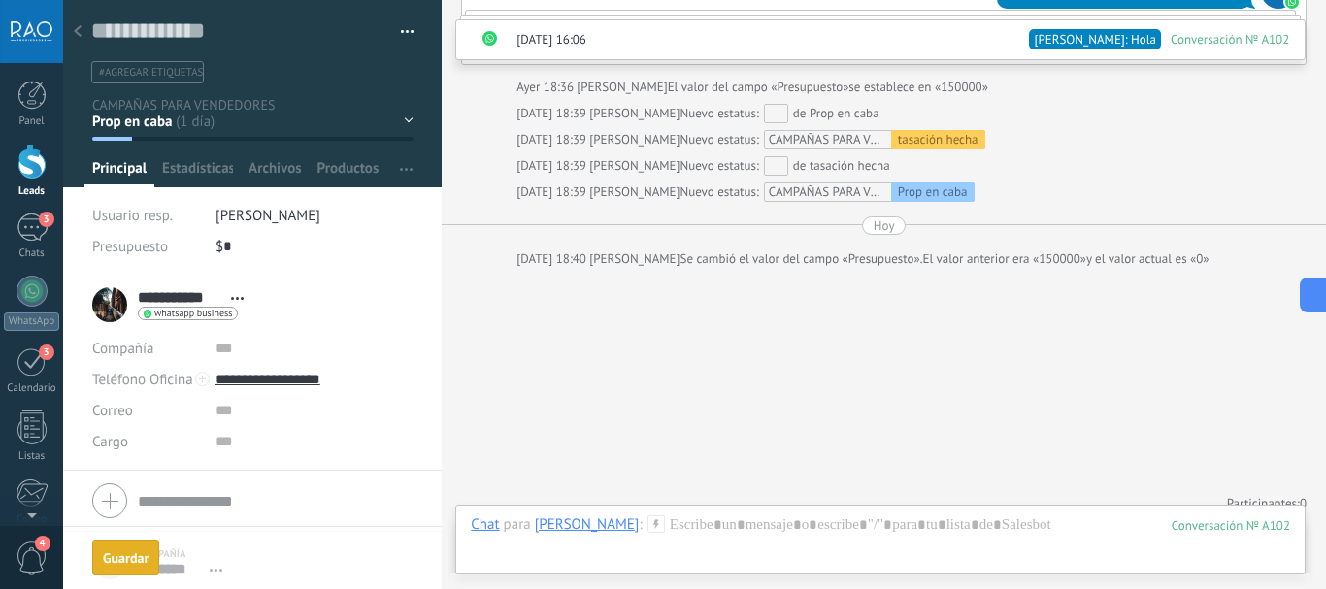
scroll to position [678, 0]
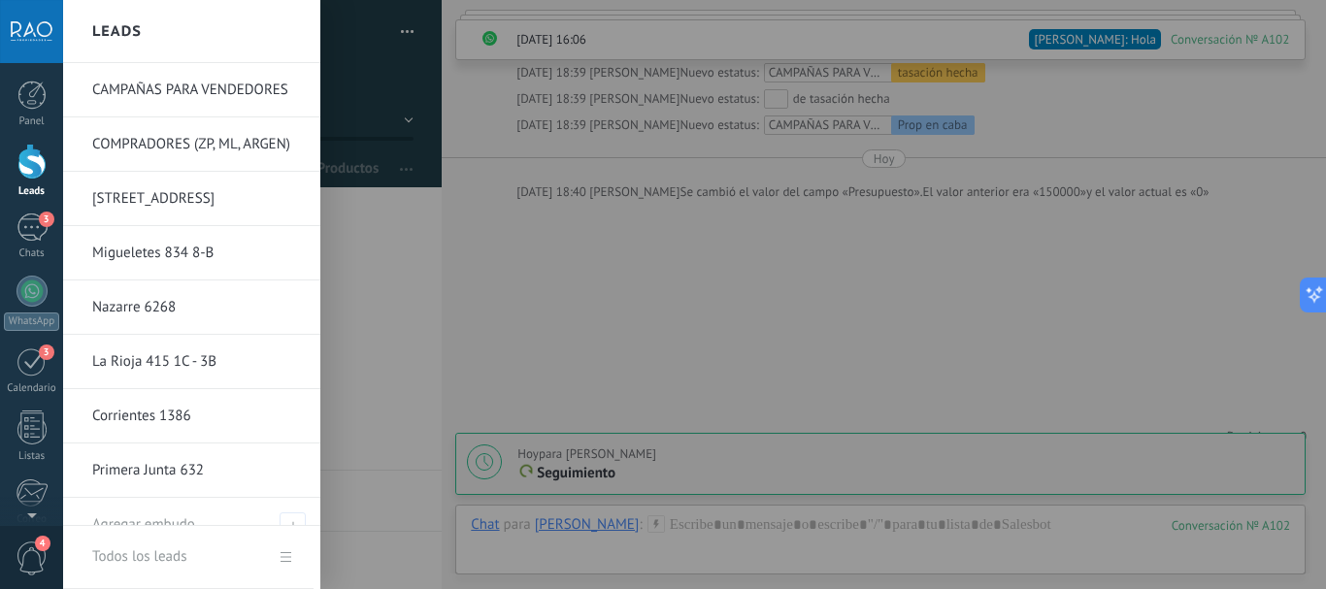
click at [27, 166] on div at bounding box center [31, 162] width 29 height 36
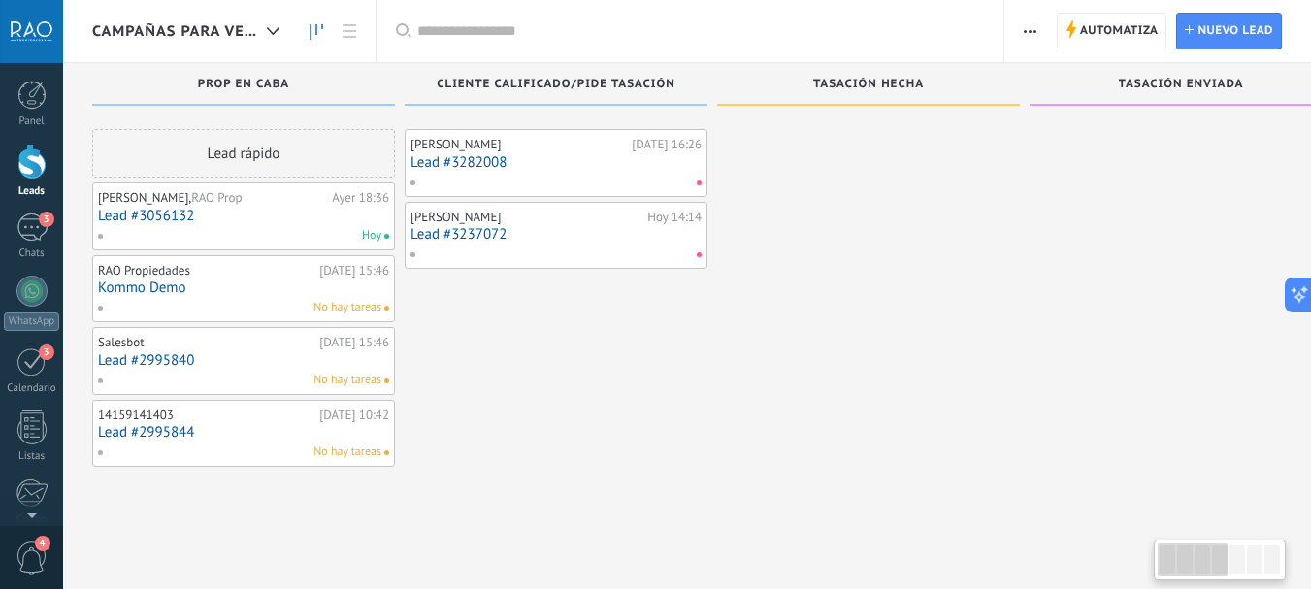
click at [197, 31] on span "CAMPAÑAS PARA VENDEDORES" at bounding box center [175, 31] width 167 height 18
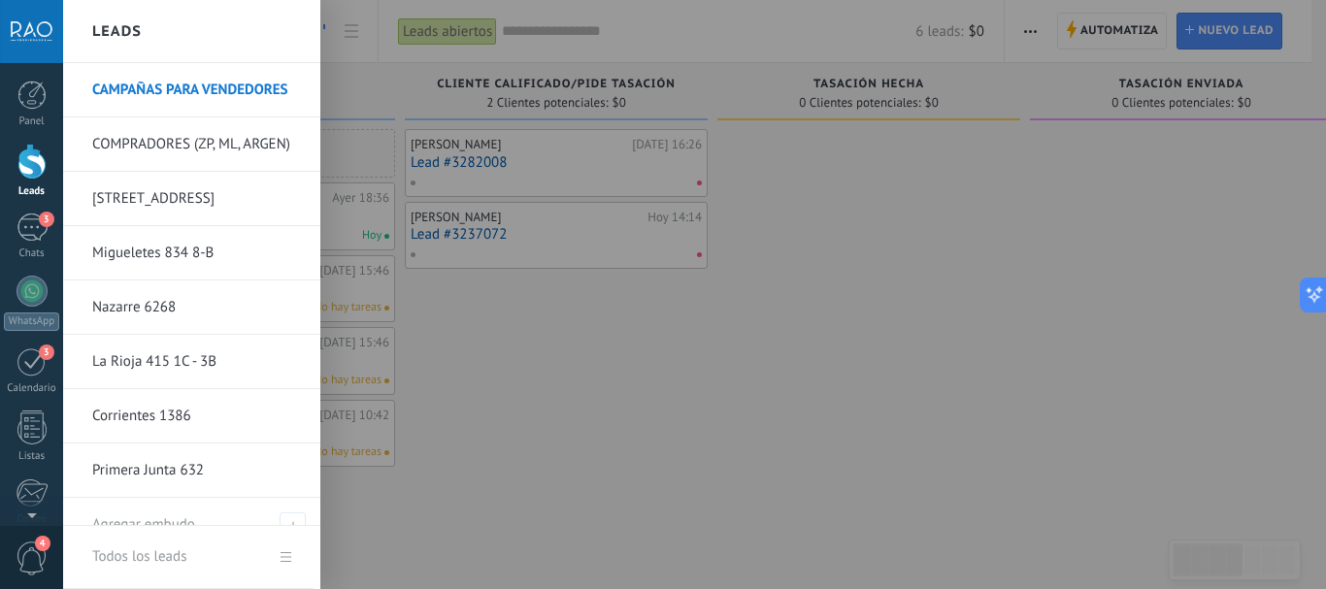
click at [188, 143] on link "COMPRADORES (ZP, ML, ARGEN)" at bounding box center [196, 144] width 209 height 54
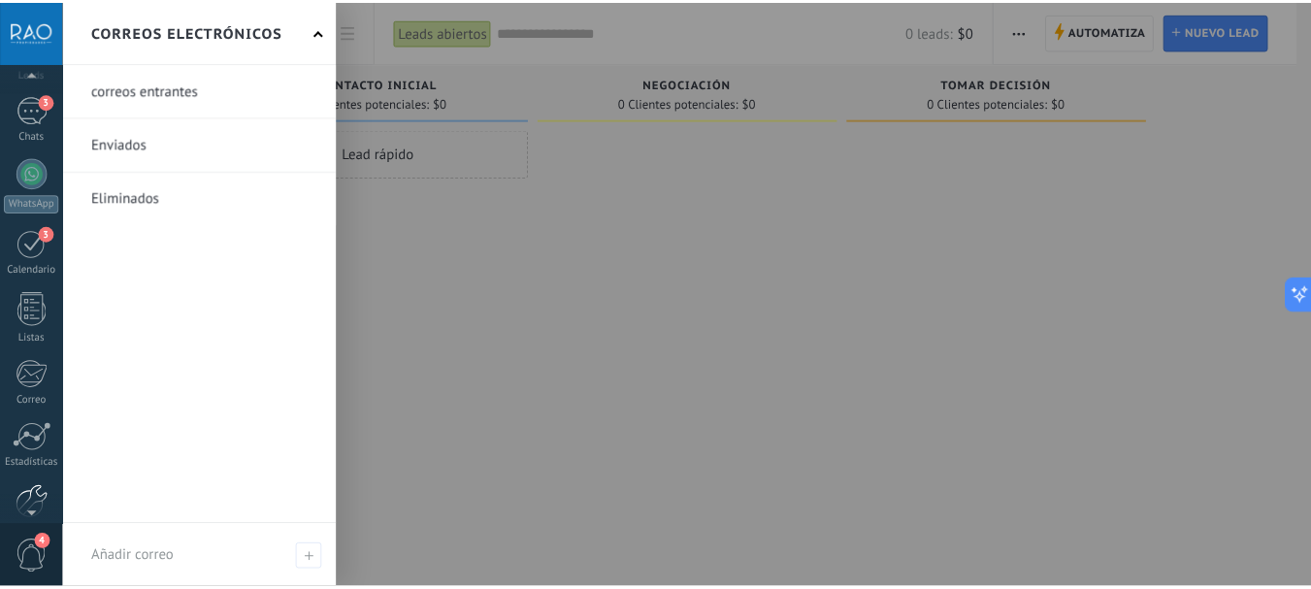
scroll to position [218, 0]
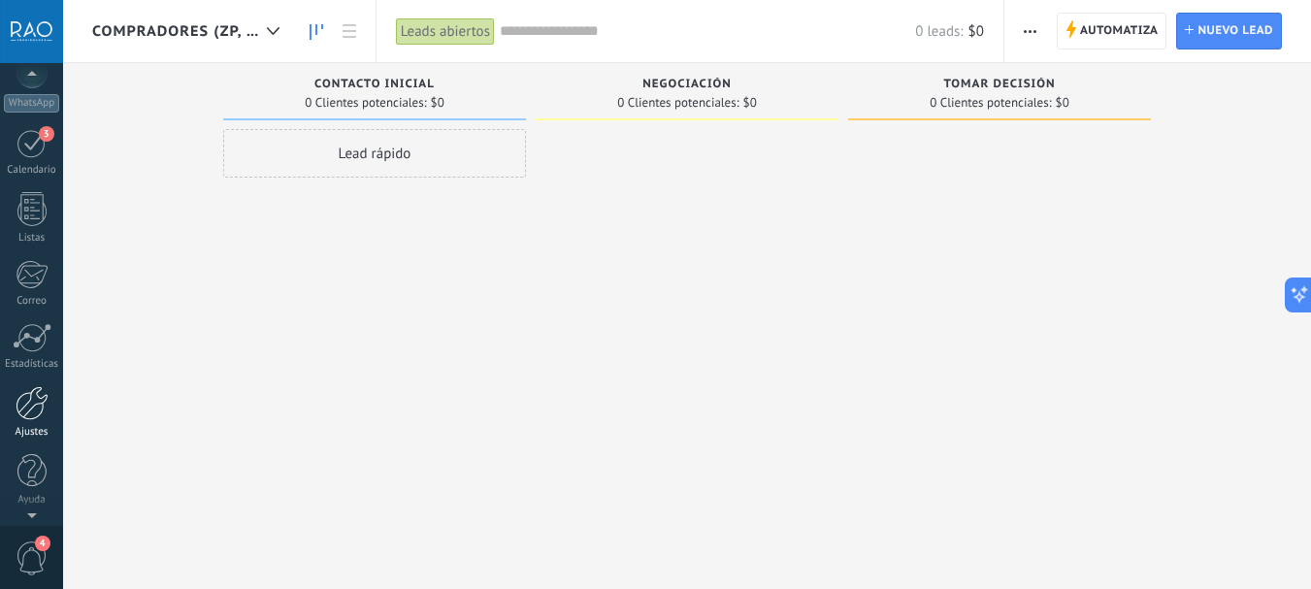
click at [35, 410] on div at bounding box center [32, 403] width 33 height 34
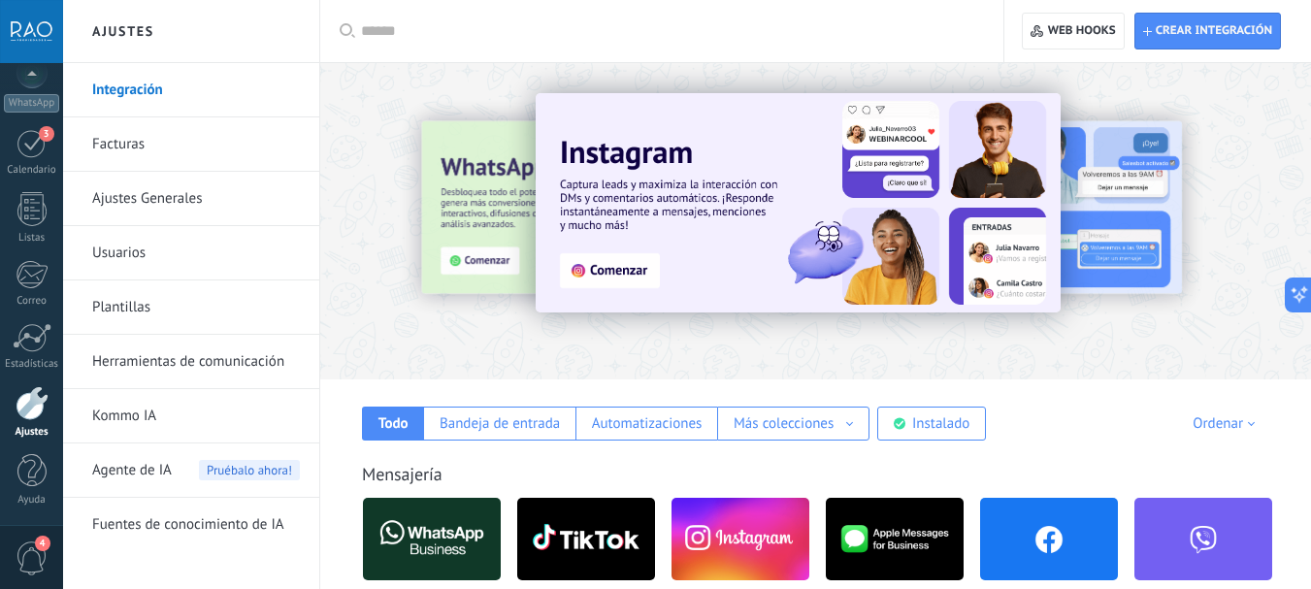
click at [141, 141] on link "Facturas" at bounding box center [196, 144] width 208 height 54
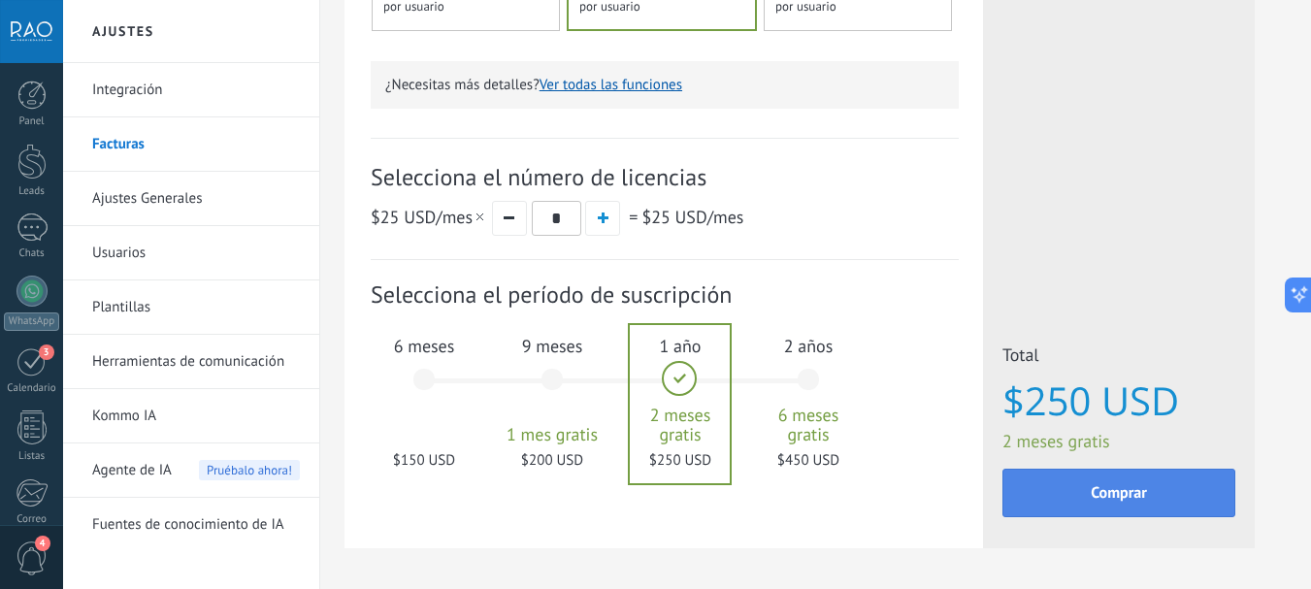
click at [1145, 505] on button "Comprar" at bounding box center [1118, 493] width 233 height 49
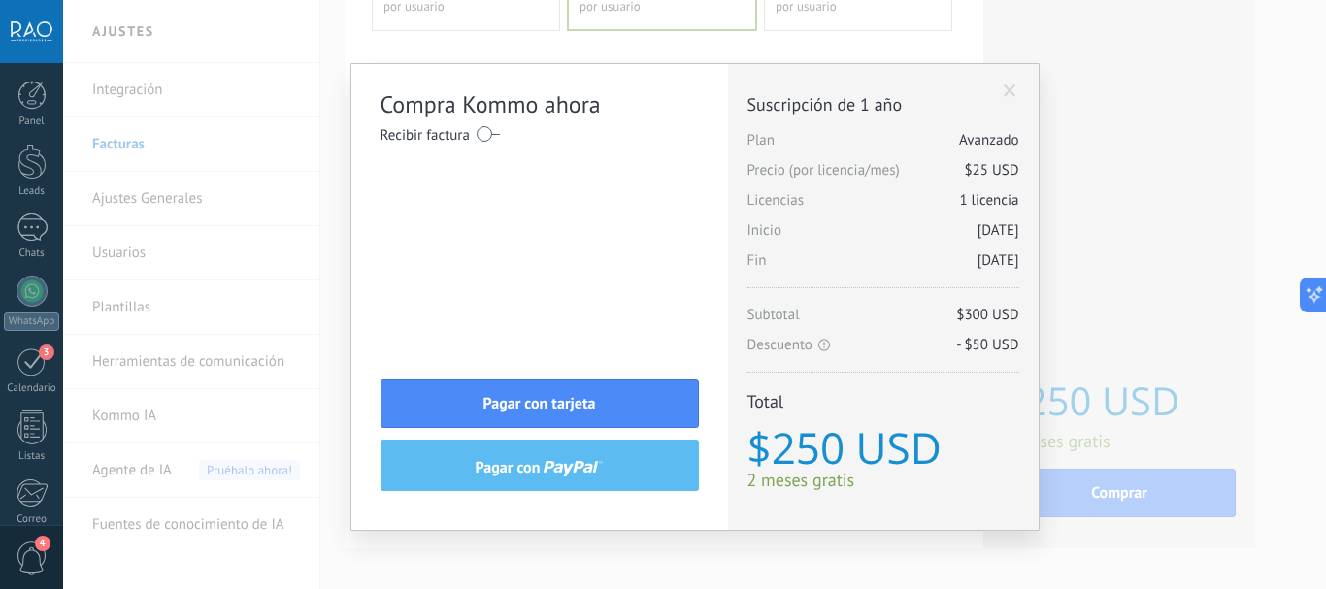
click at [1003, 92] on span at bounding box center [1009, 91] width 13 height 14
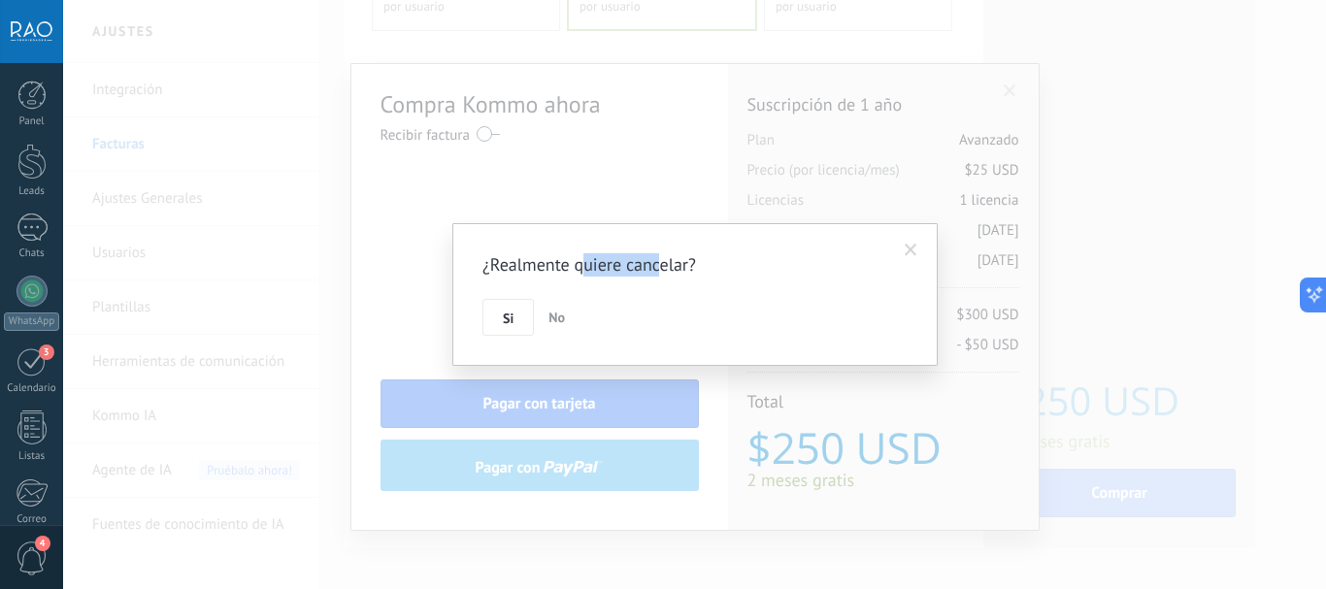
drag, startPoint x: 677, startPoint y: 264, endPoint x: 642, endPoint y: 268, distance: 35.1
click at [696, 265] on h2 "¿Realmente quiere cancelar?" at bounding box center [685, 264] width 406 height 23
click at [622, 268] on h2 "¿Realmente quiere cancelar?" at bounding box center [685, 264] width 406 height 23
click at [516, 317] on button "Si" at bounding box center [507, 317] width 51 height 37
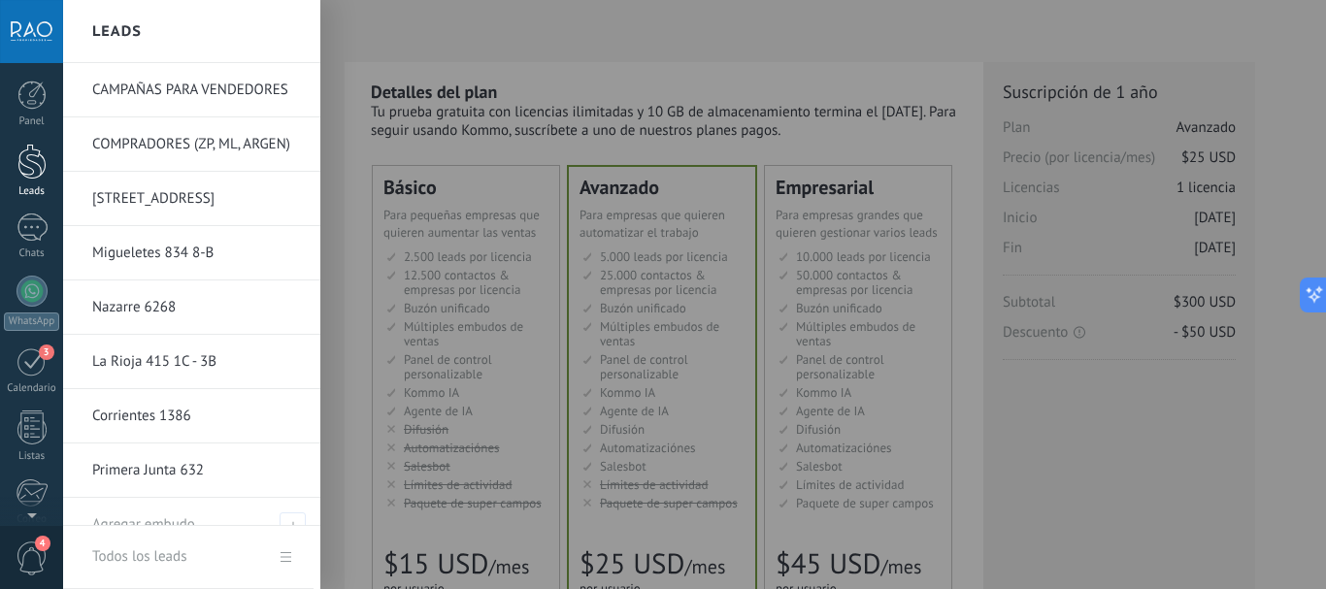
click at [20, 156] on div at bounding box center [31, 162] width 29 height 36
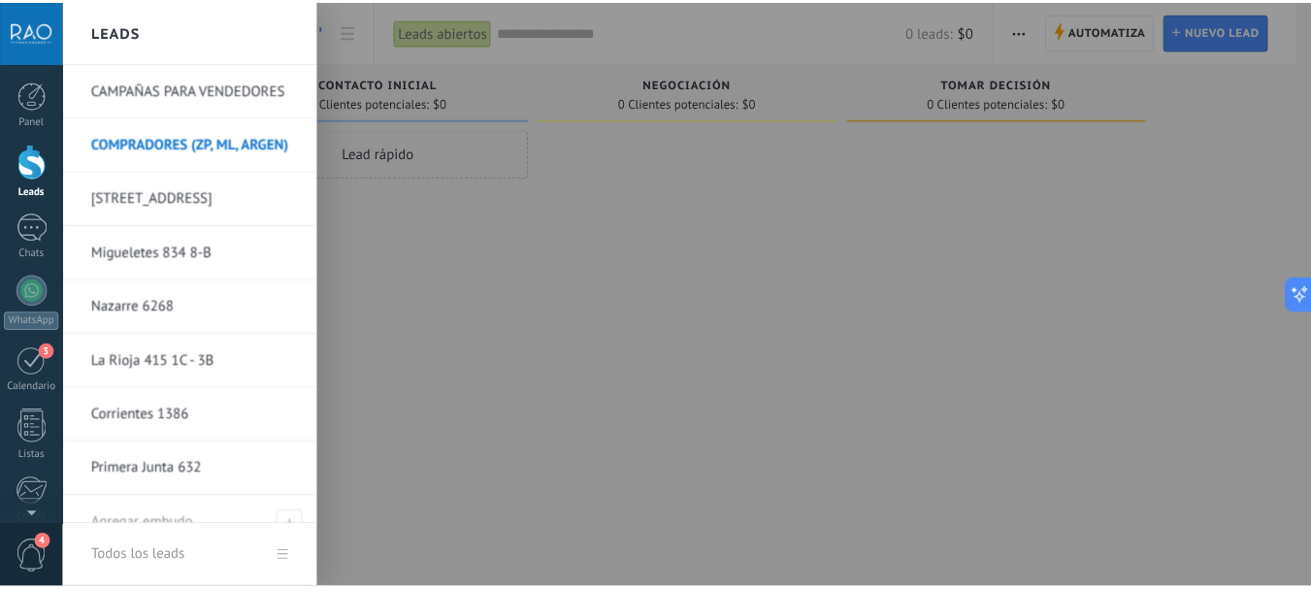
scroll to position [25, 0]
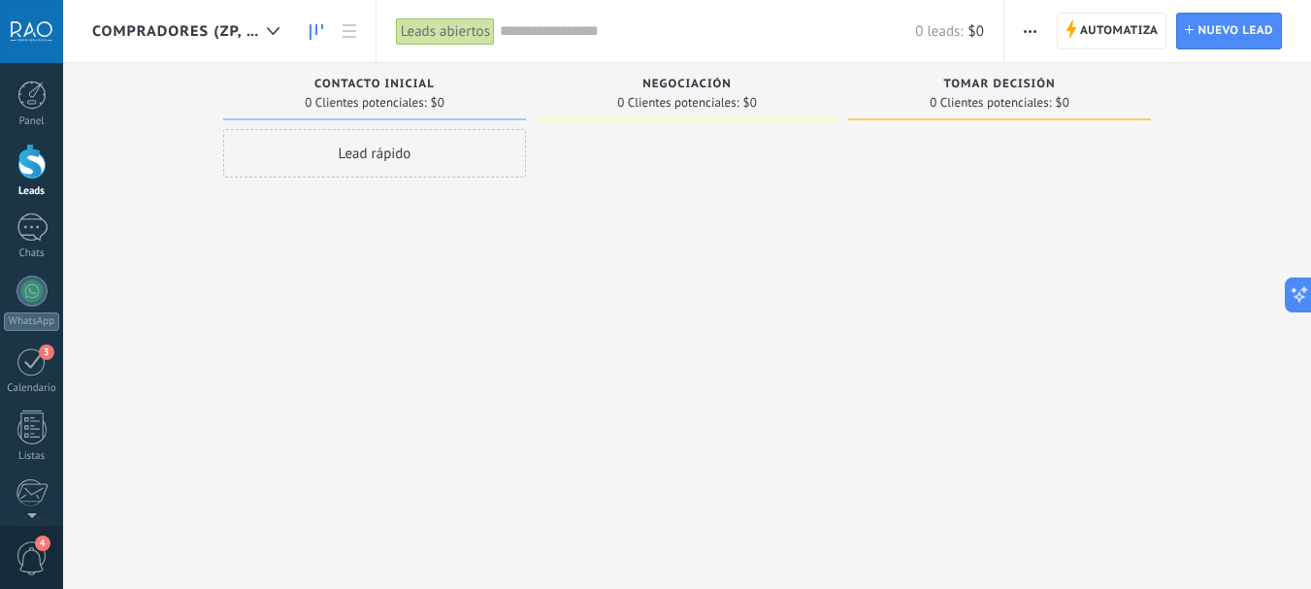
click at [490, 234] on div "Lead rápido" at bounding box center [374, 297] width 303 height 336
